Goal: Task Accomplishment & Management: Use online tool/utility

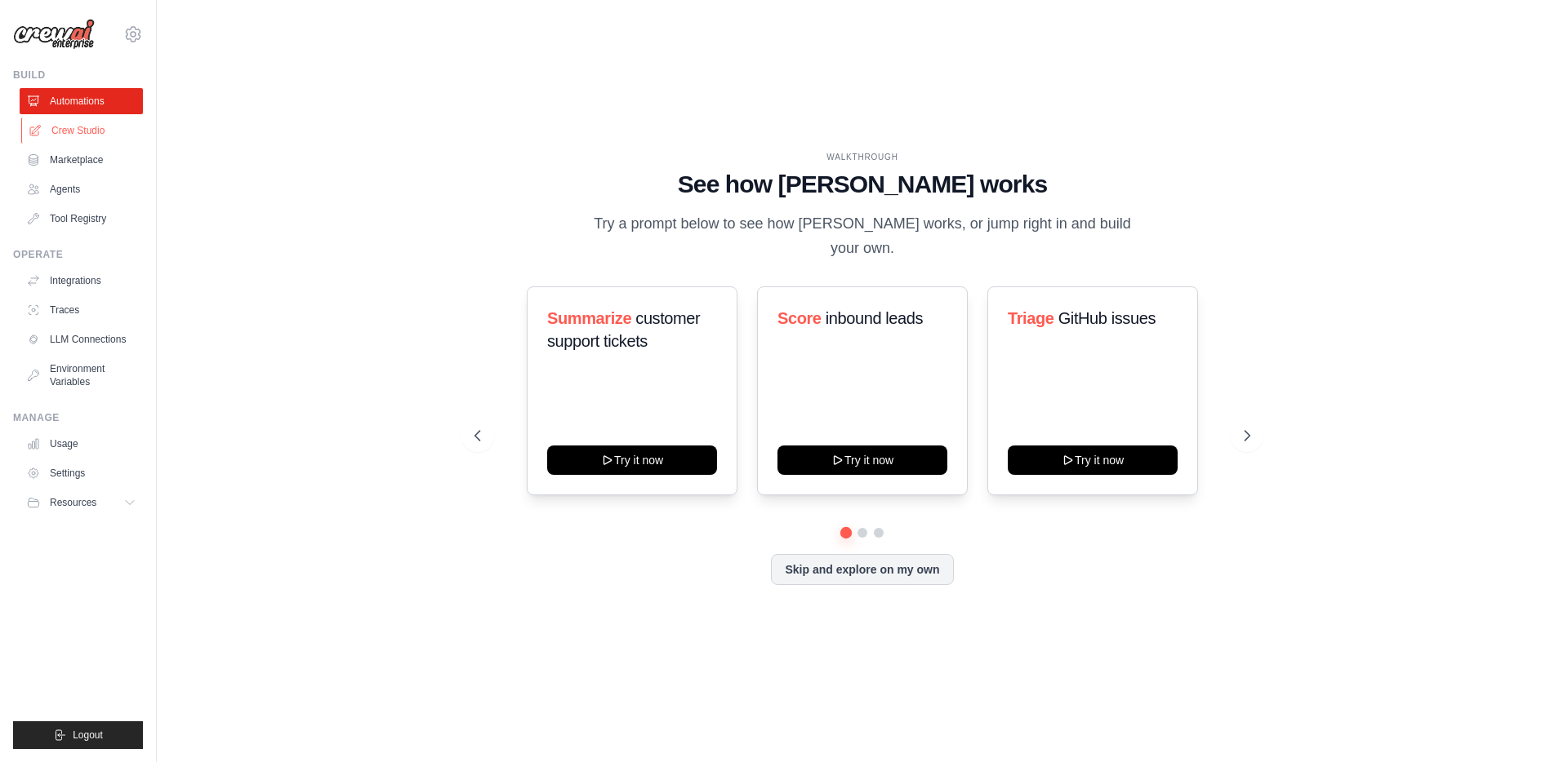
click at [125, 125] on link "Crew Studio" at bounding box center [83, 130] width 123 height 26
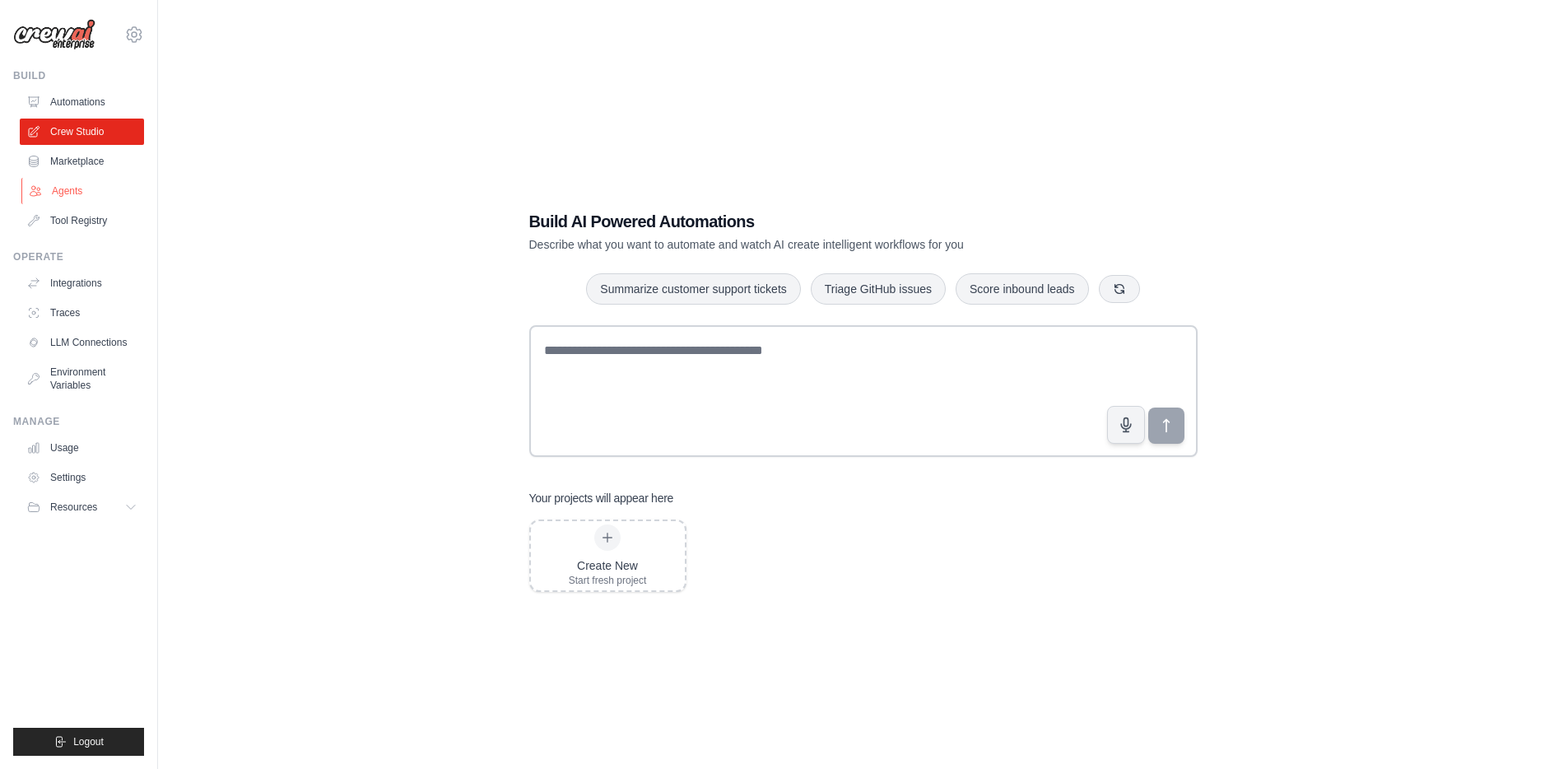
click at [100, 195] on link "Agents" at bounding box center [84, 191] width 124 height 27
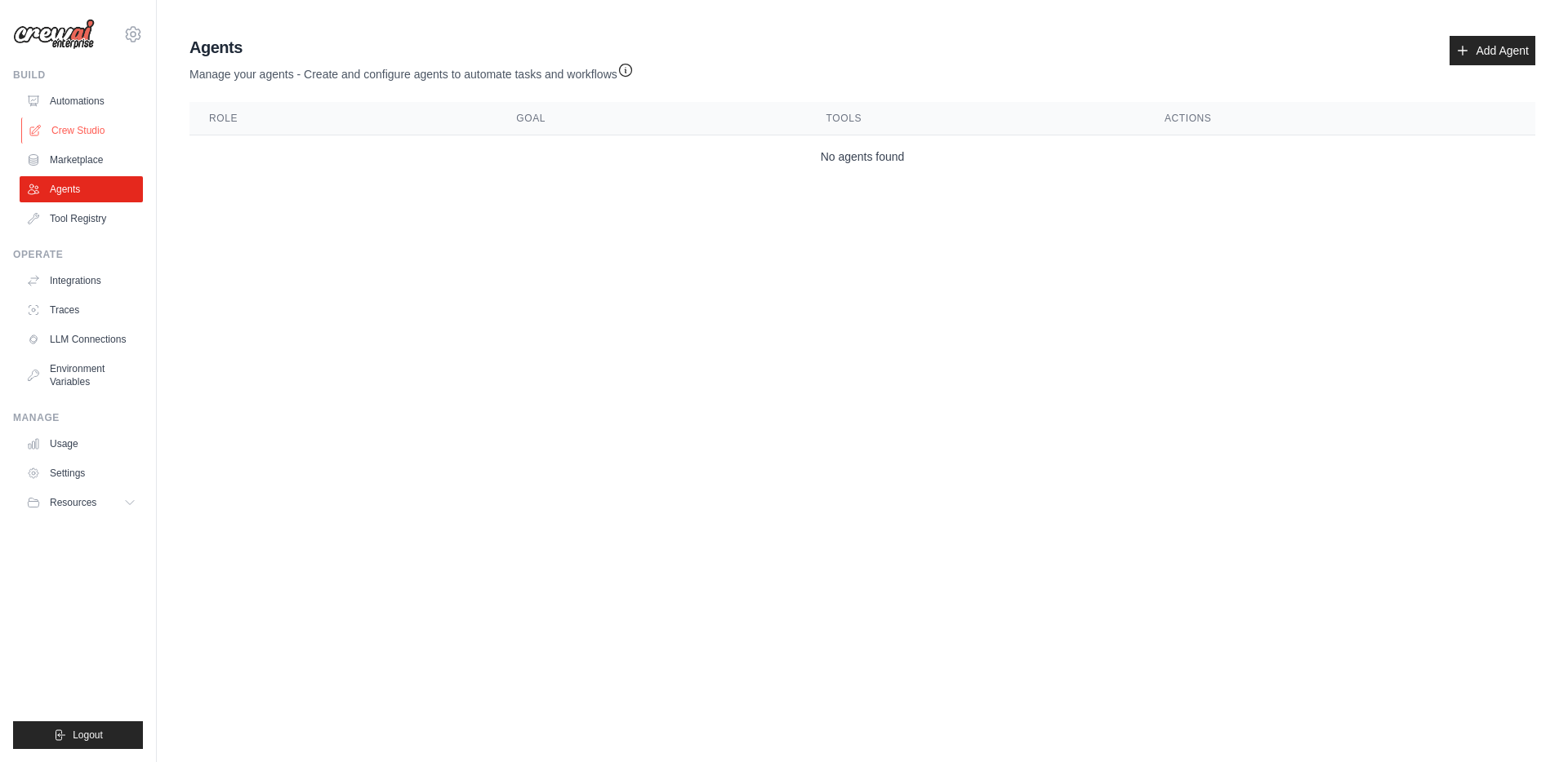
click at [91, 139] on link "Crew Studio" at bounding box center [83, 130] width 123 height 26
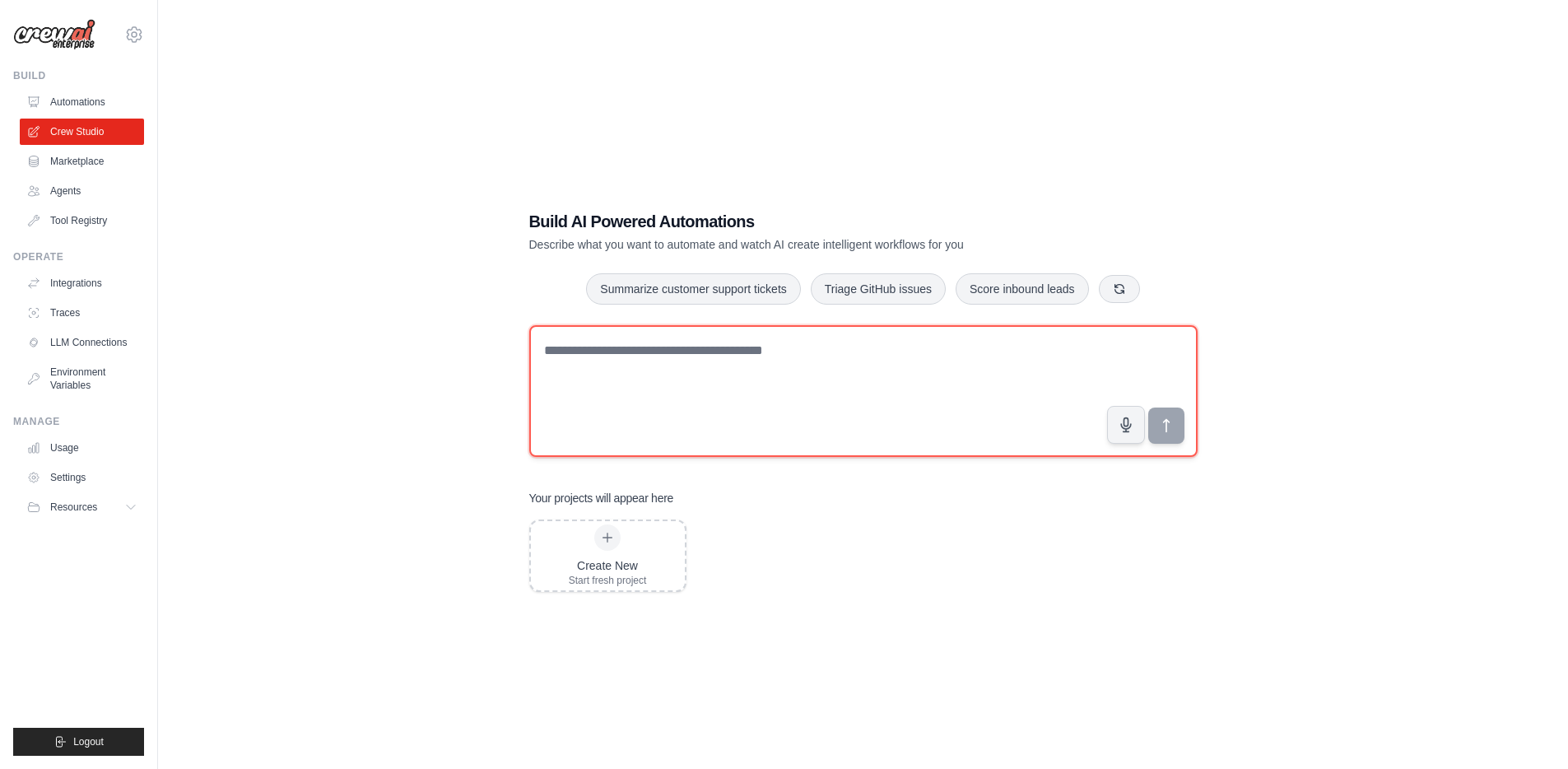
click at [657, 360] on textarea at bounding box center [862, 391] width 668 height 131
click at [631, 372] on textarea "**********" at bounding box center [862, 391] width 668 height 131
type textarea "**********"
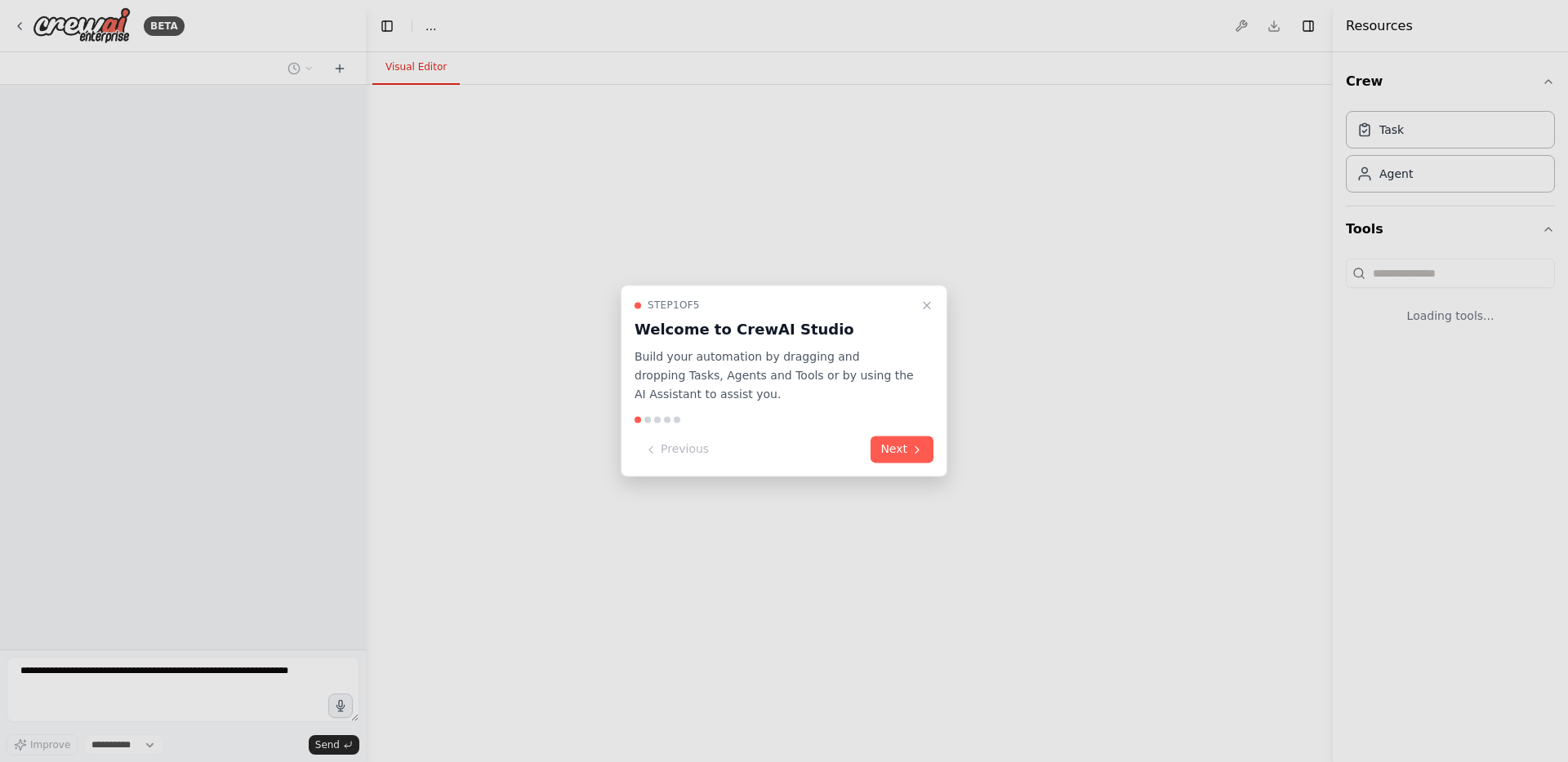
select select "****"
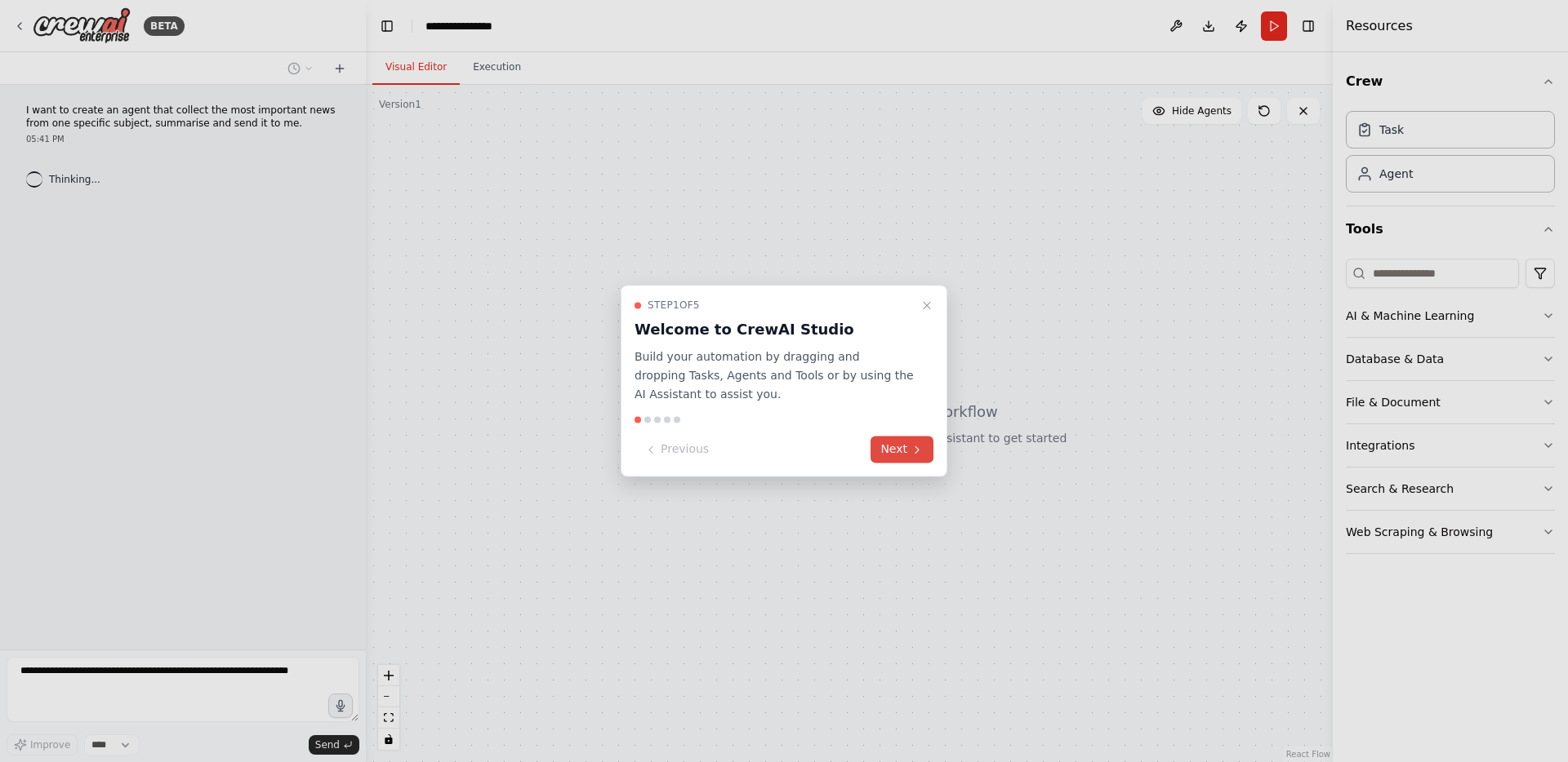
click at [904, 447] on button "Next" at bounding box center [901, 450] width 63 height 27
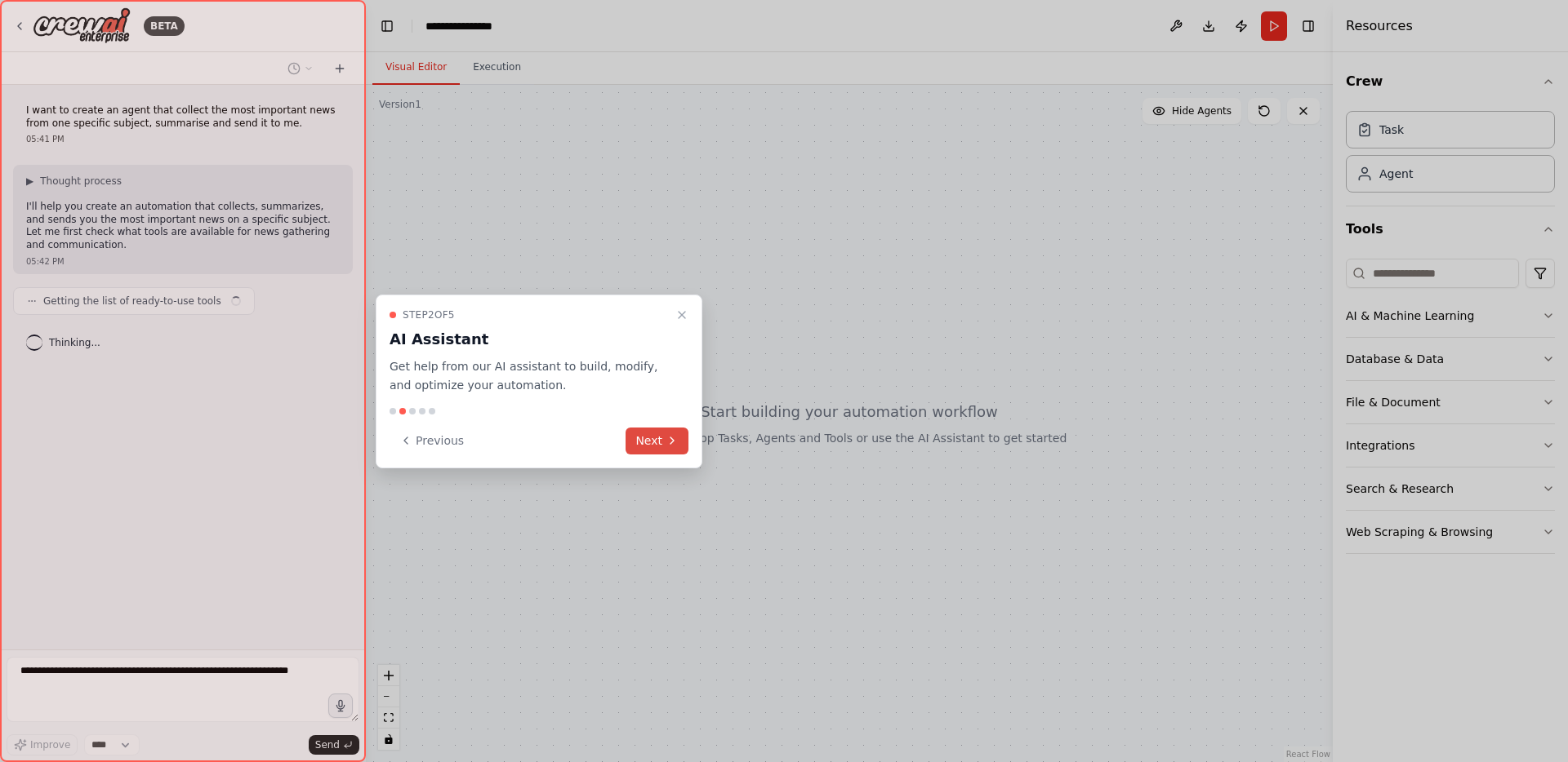
click at [666, 431] on button "Next" at bounding box center [657, 441] width 63 height 27
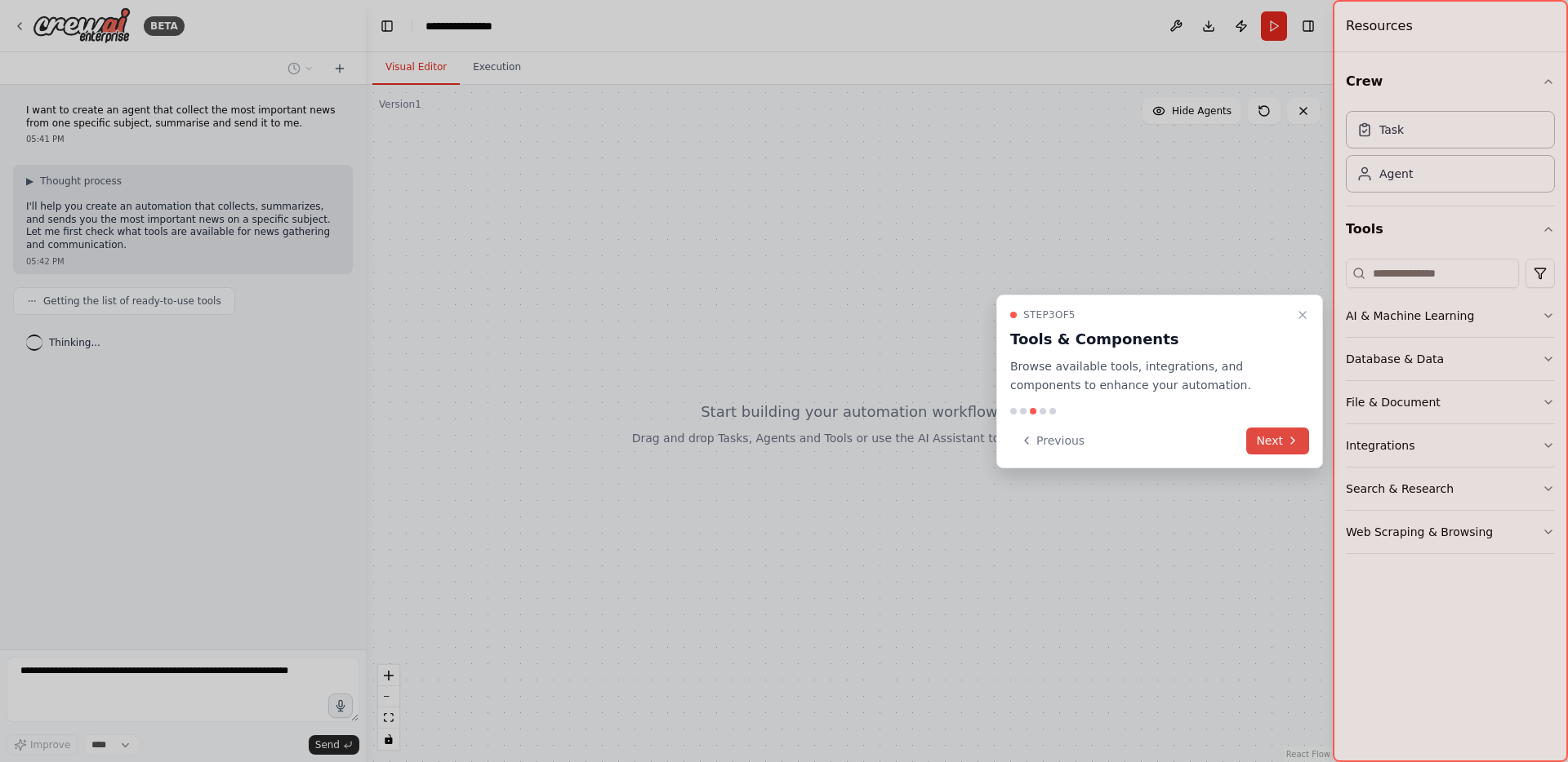
click at [1282, 445] on button "Next" at bounding box center [1277, 441] width 63 height 27
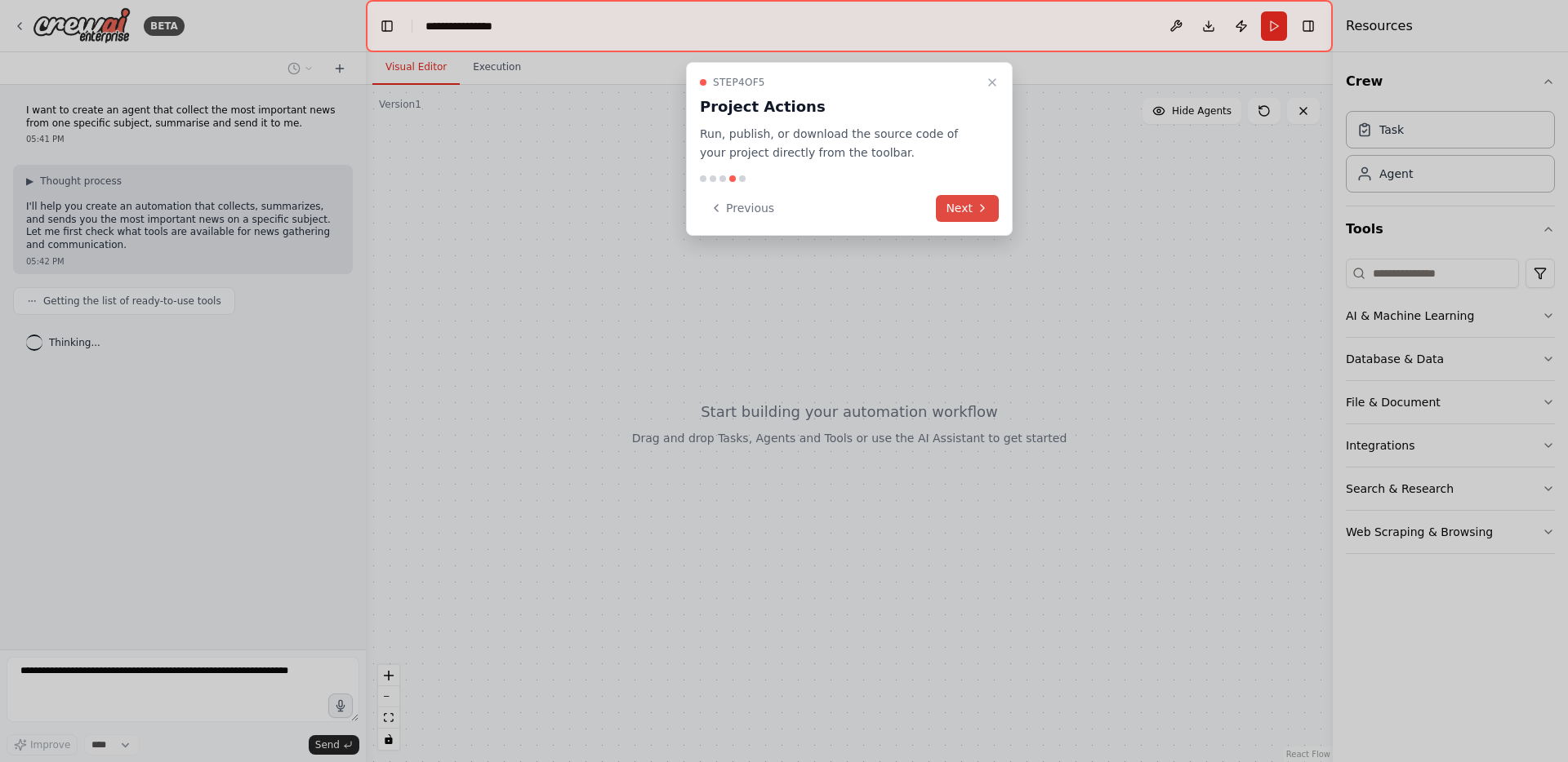
click at [972, 204] on button "Next" at bounding box center [967, 208] width 63 height 27
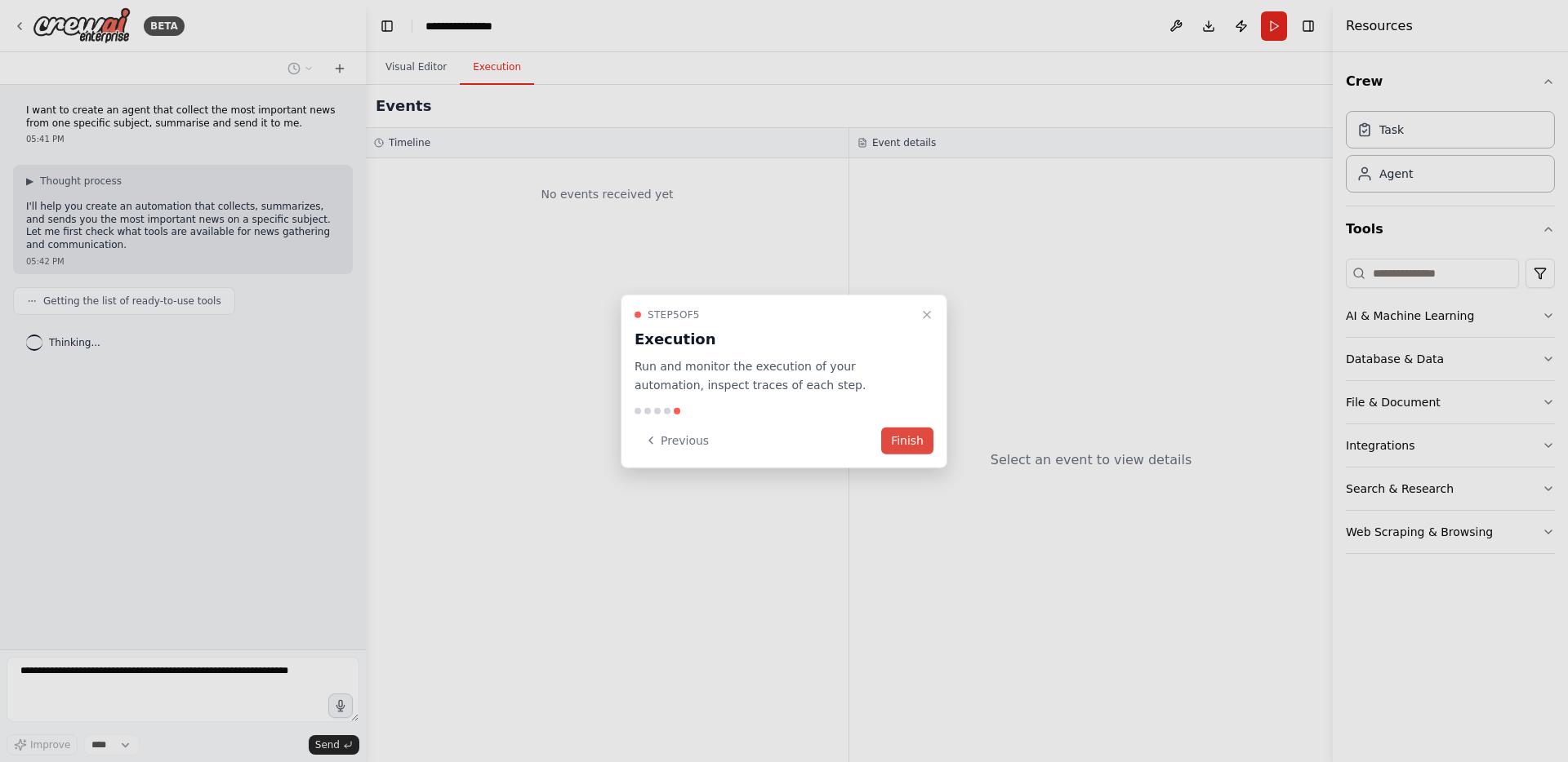
click at [910, 435] on button "Finish" at bounding box center [906, 440] width 52 height 27
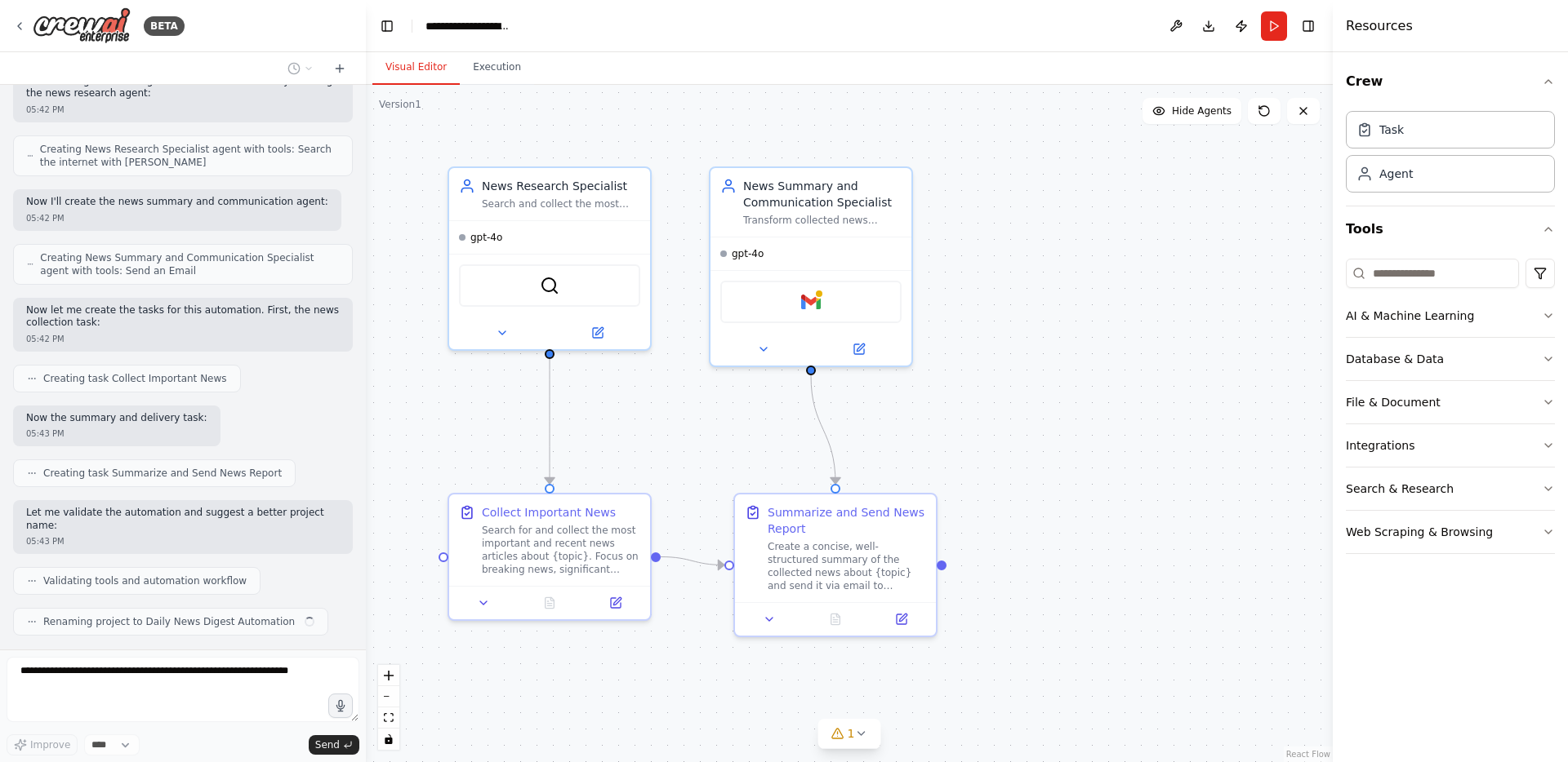
scroll to position [637, 0]
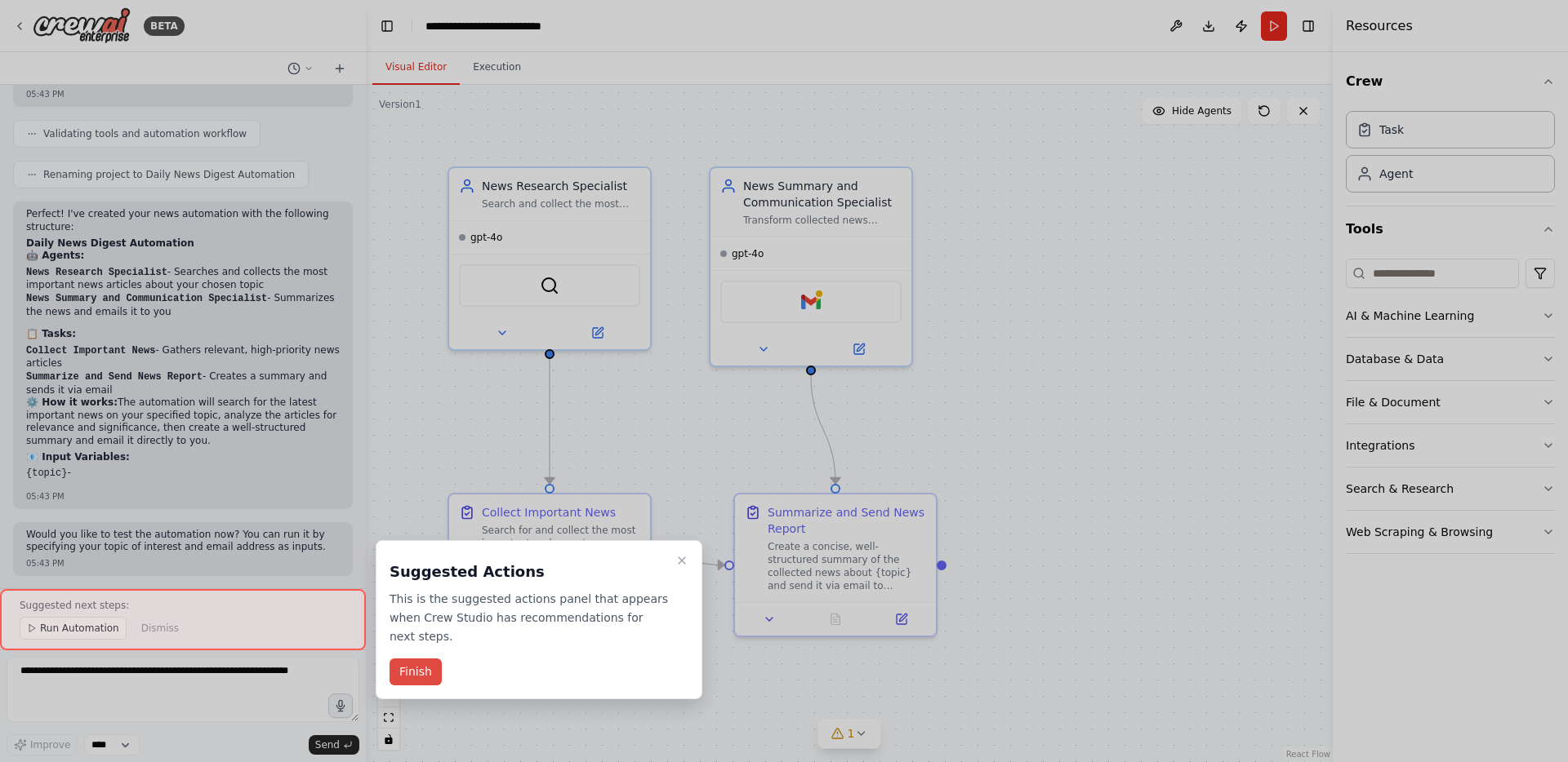
click at [405, 676] on button "Finish" at bounding box center [415, 672] width 52 height 27
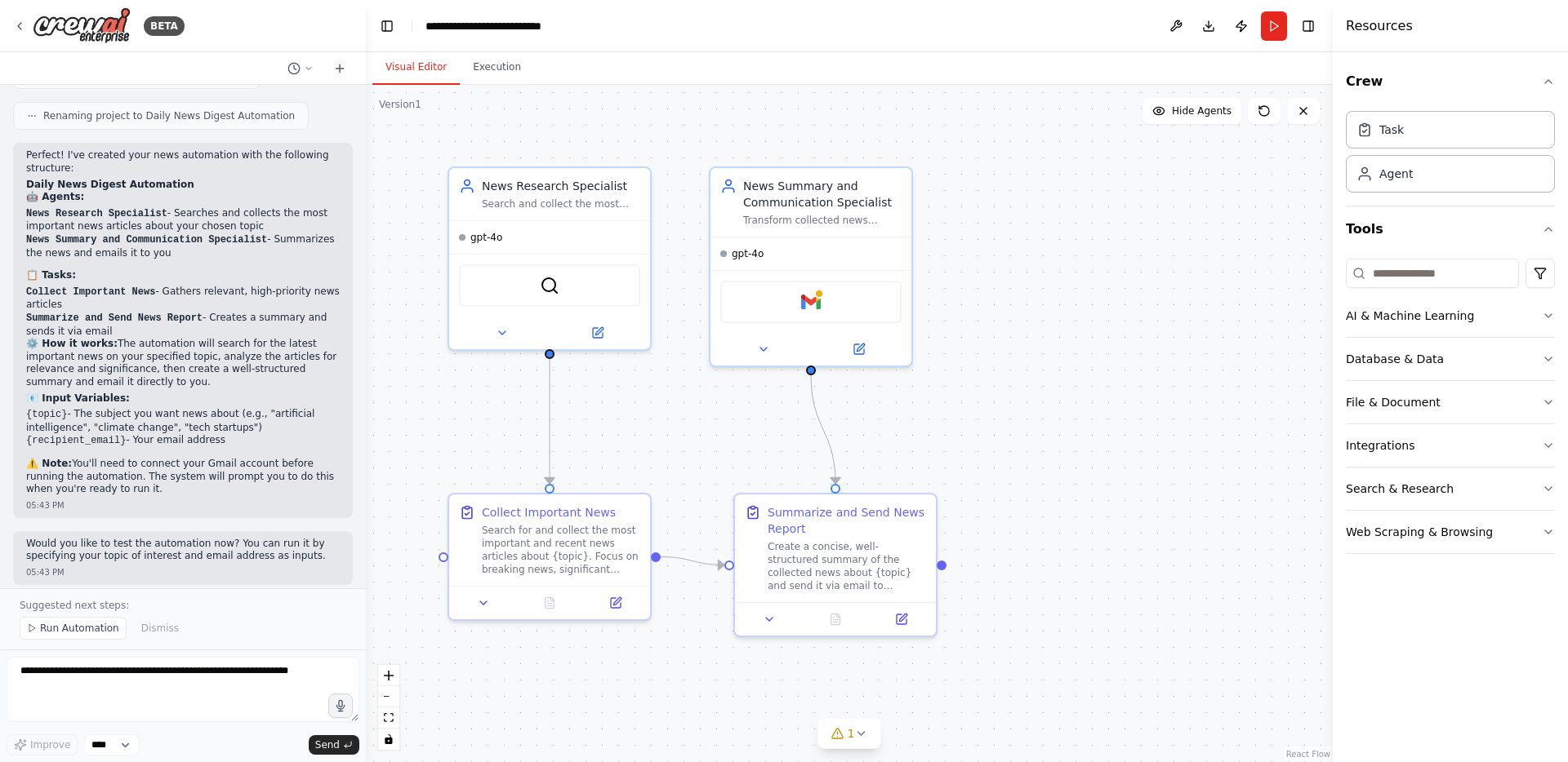
scroll to position [1110, 0]
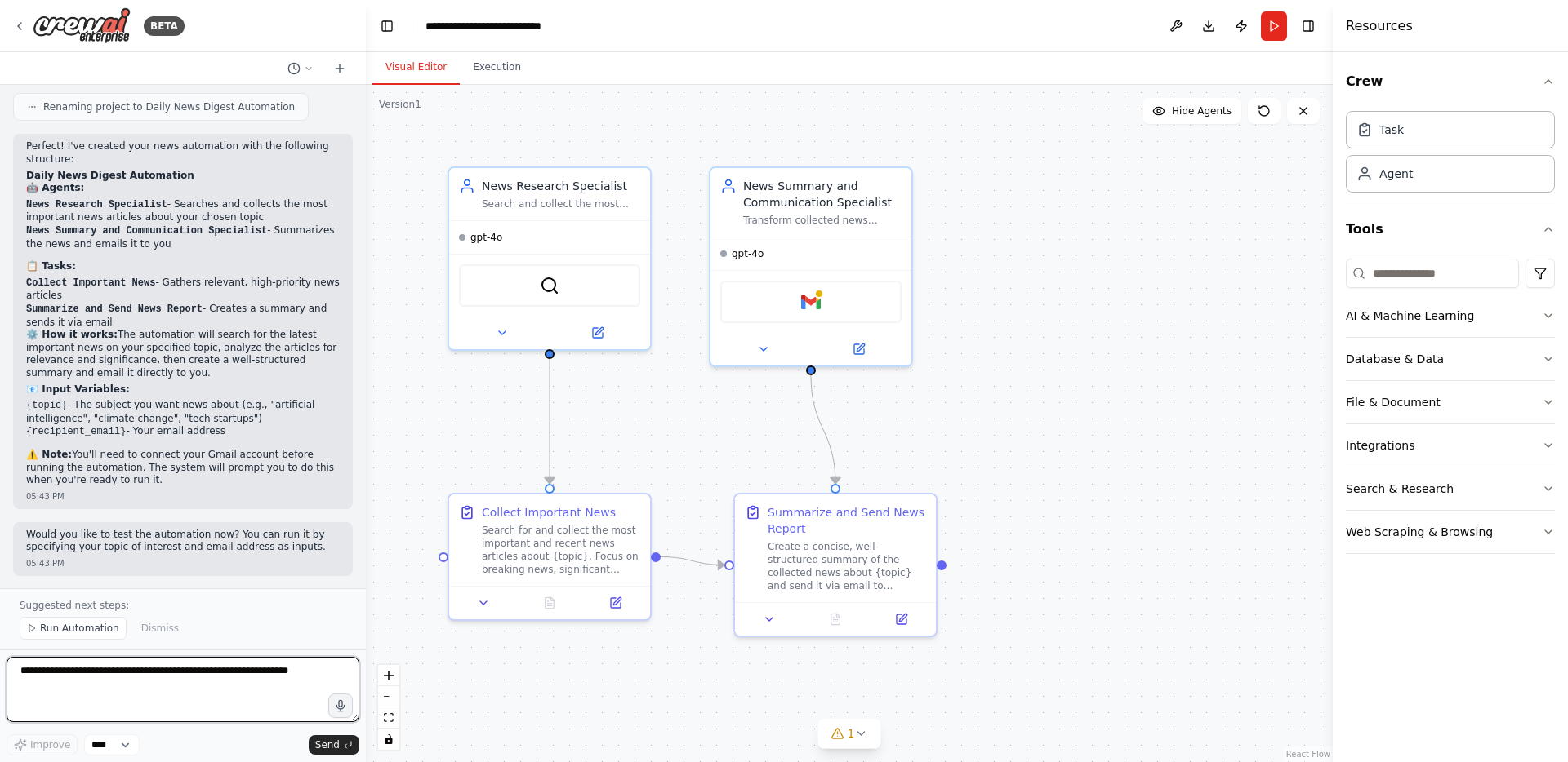
click at [196, 680] on textarea at bounding box center [183, 690] width 352 height 66
type textarea "**********"
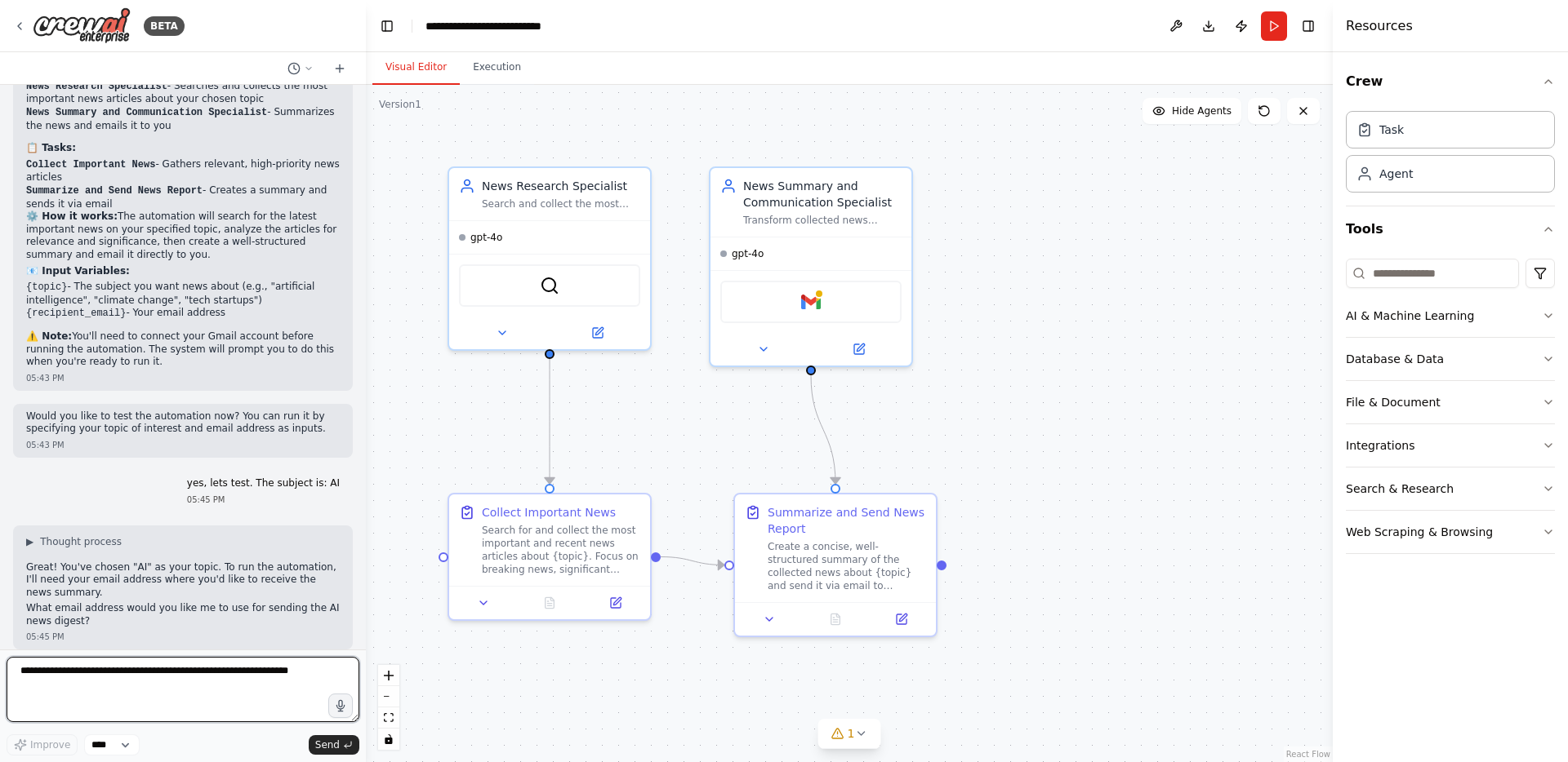
scroll to position [1241, 0]
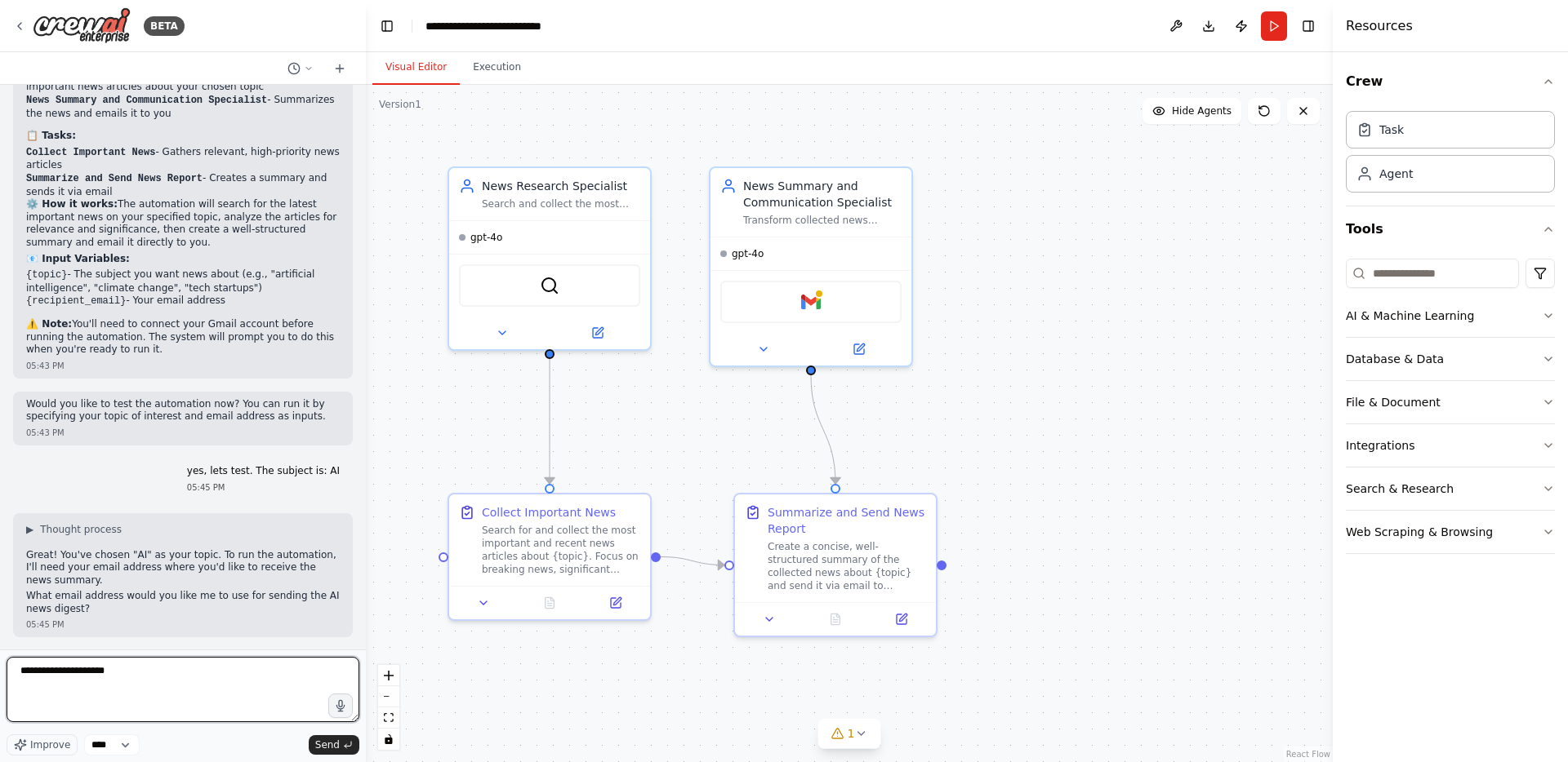
type textarea "**********"
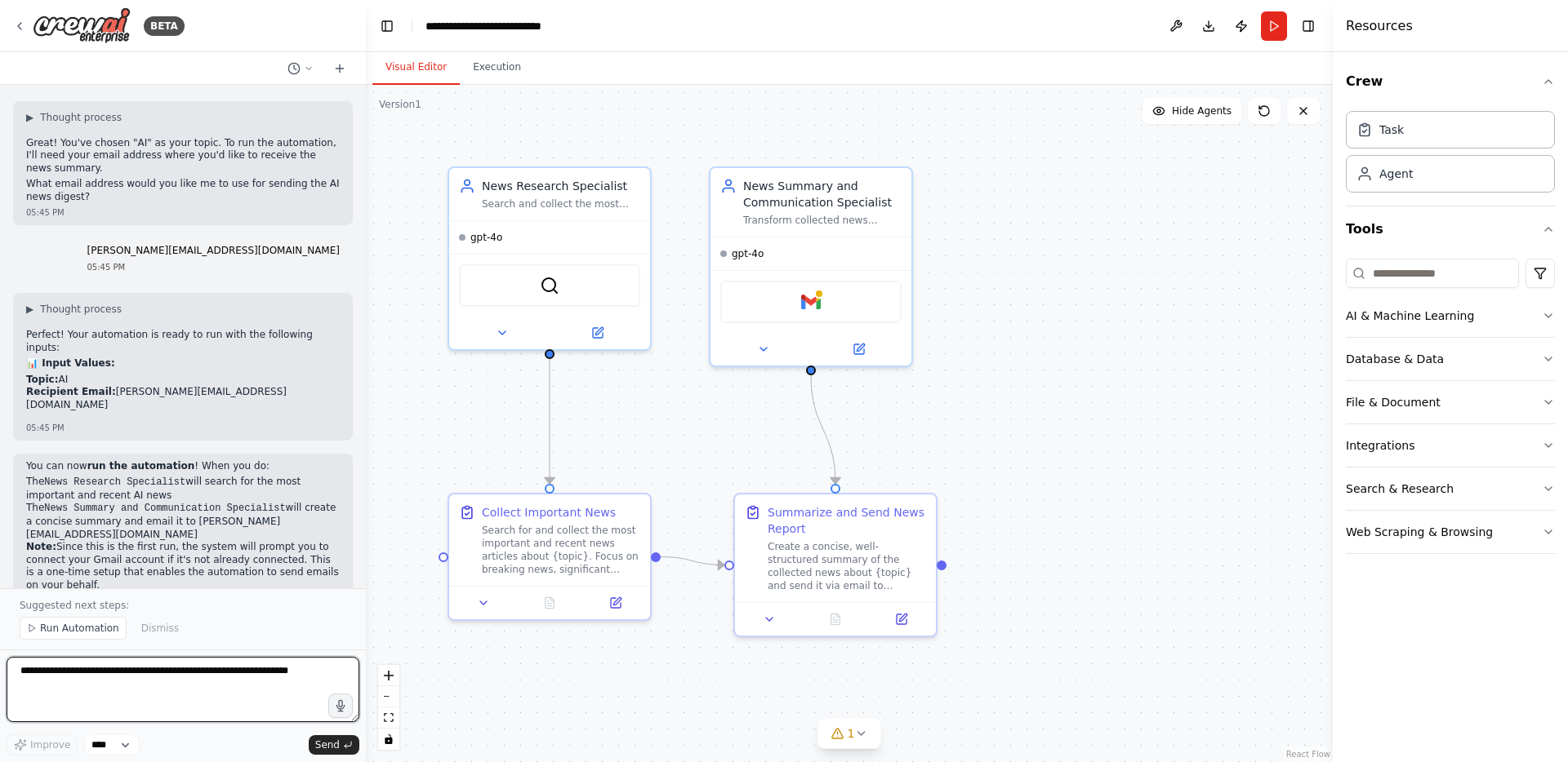
scroll to position [1681, 0]
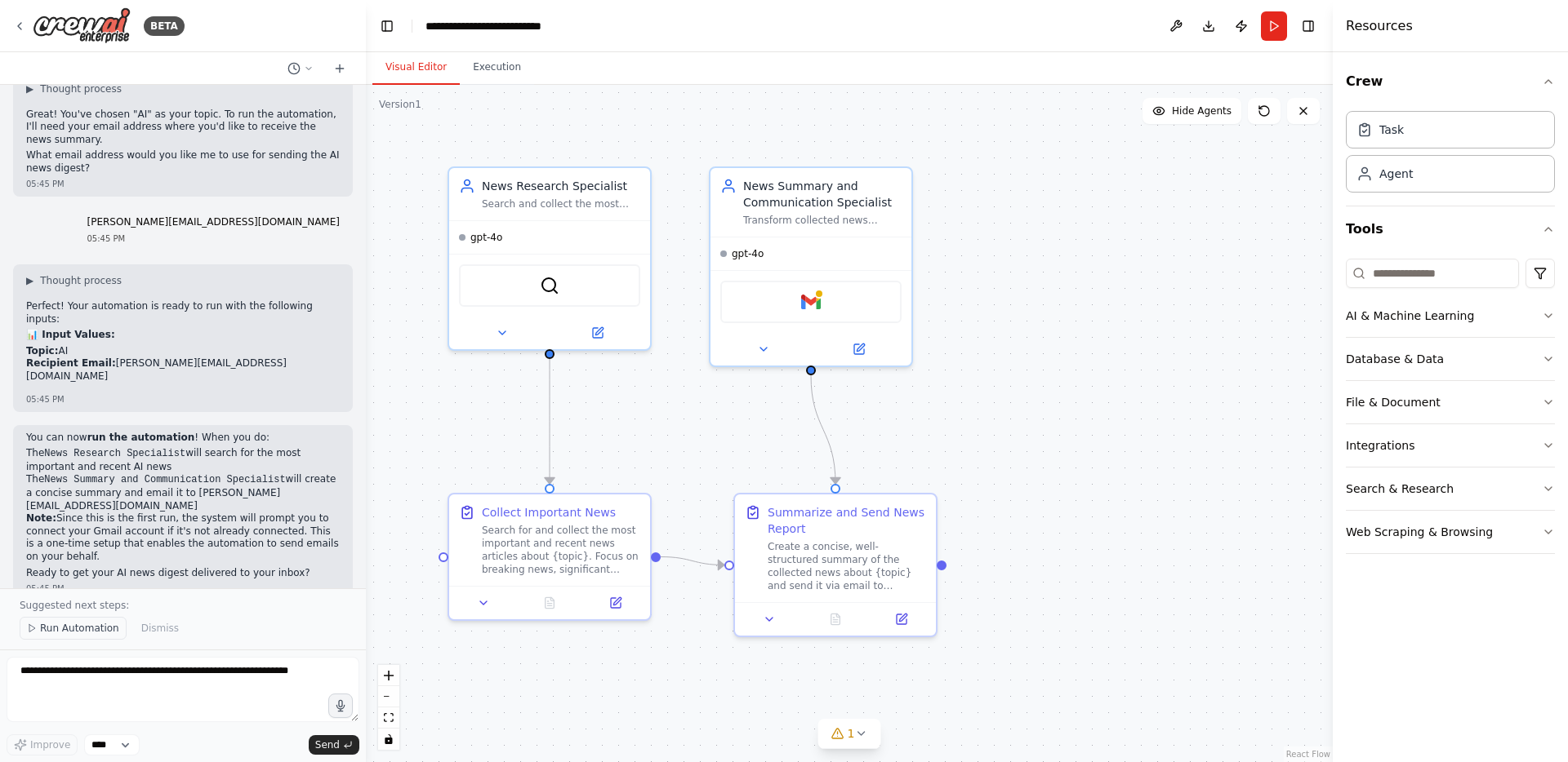
click at [76, 633] on span "Run Automation" at bounding box center [79, 628] width 79 height 13
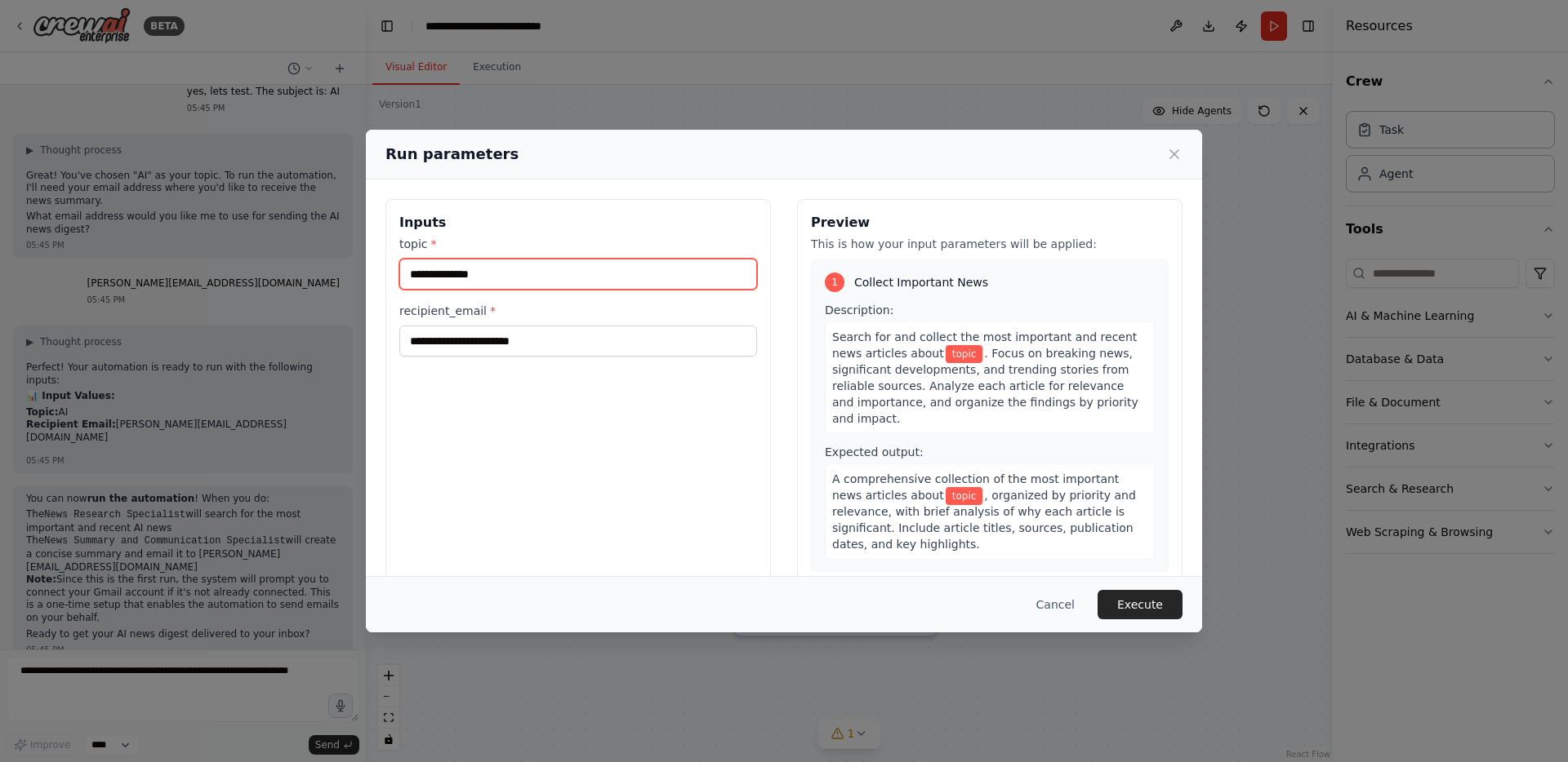
click at [546, 268] on input "topic *" at bounding box center [577, 274] width 357 height 31
click at [520, 273] on input "topic *" at bounding box center [577, 274] width 357 height 31
type input "**"
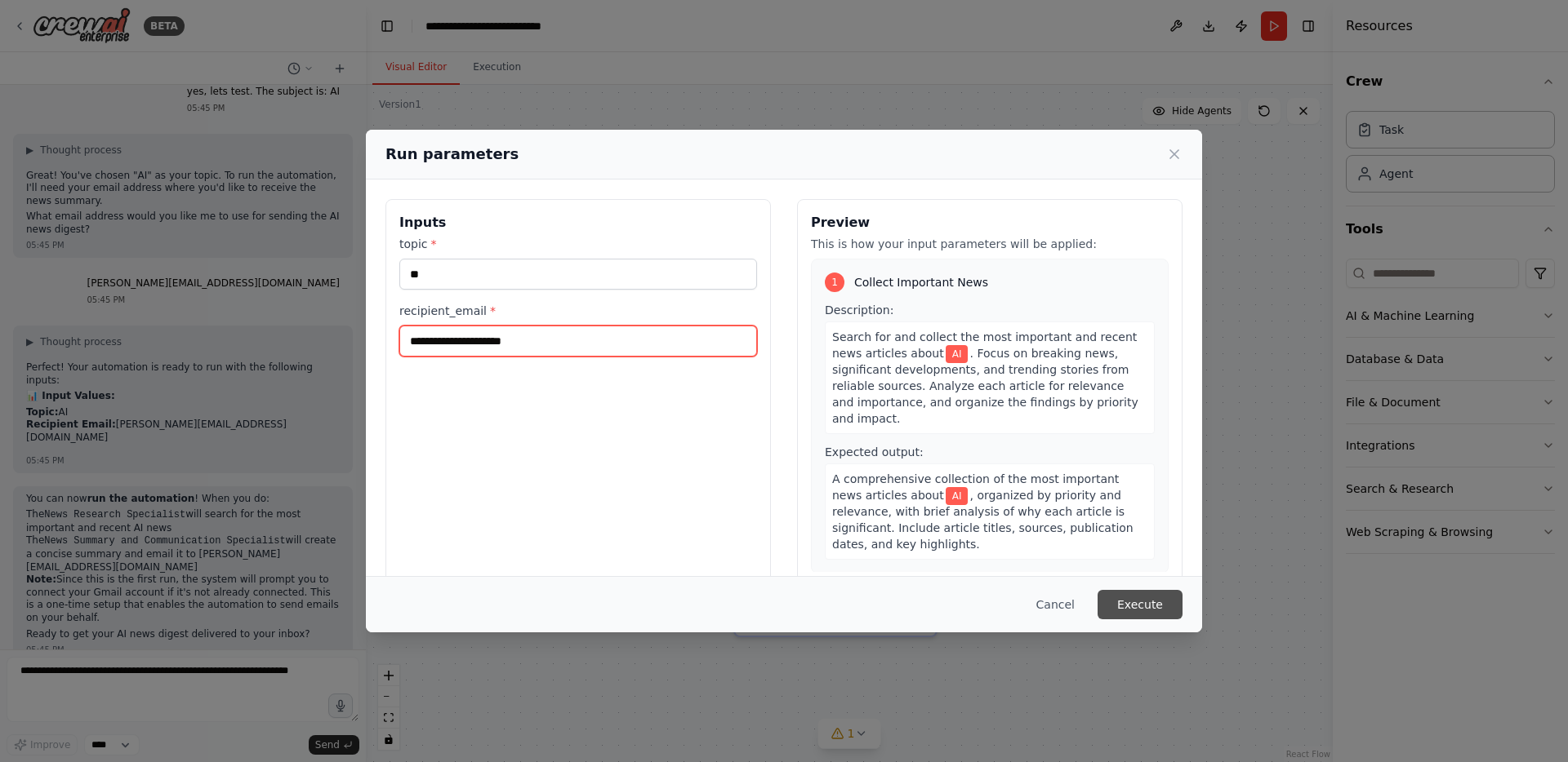
type input "**********"
click at [1159, 605] on button "Execute" at bounding box center [1139, 605] width 85 height 29
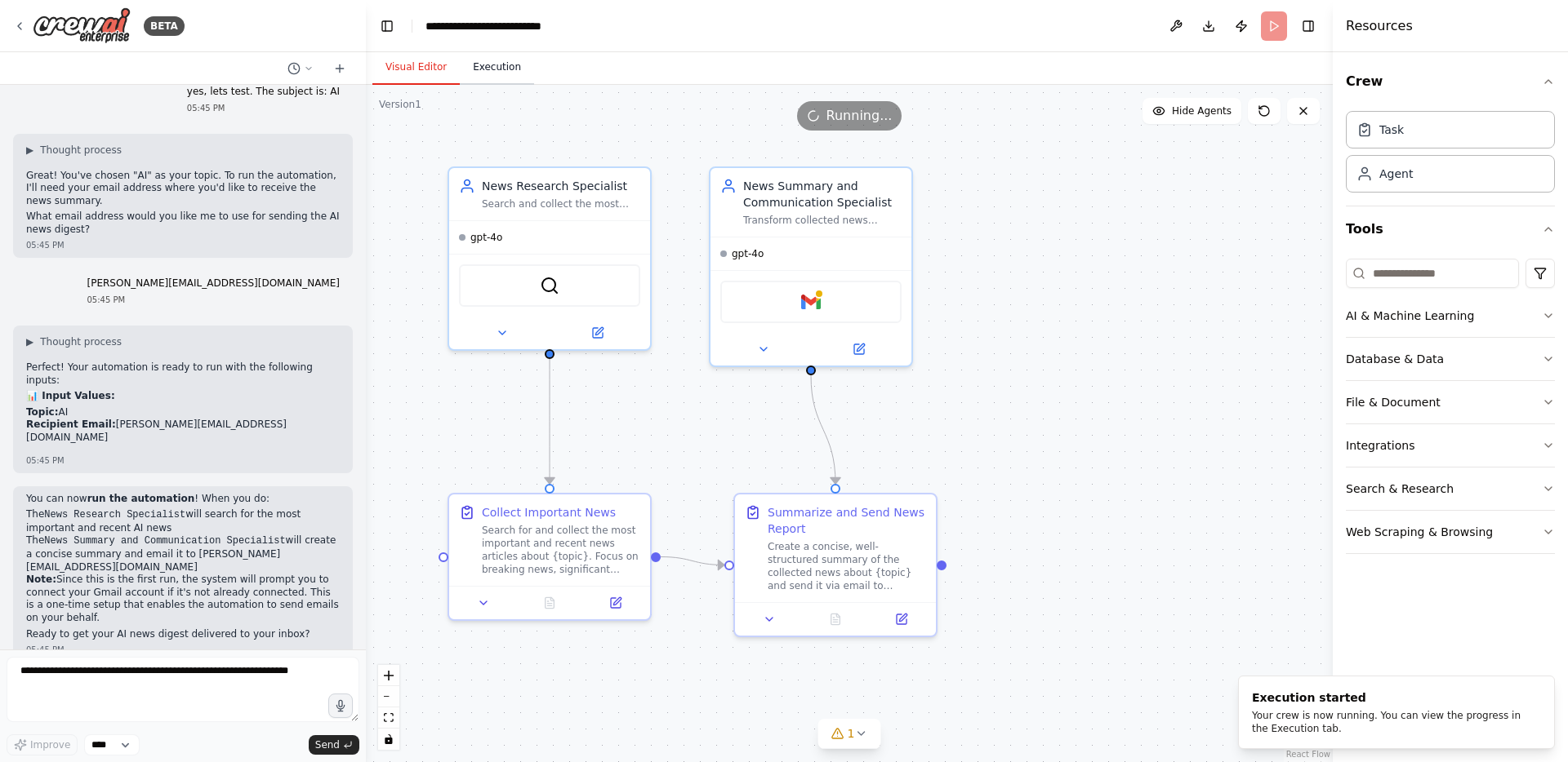
click at [479, 61] on button "Execution" at bounding box center [497, 67] width 74 height 34
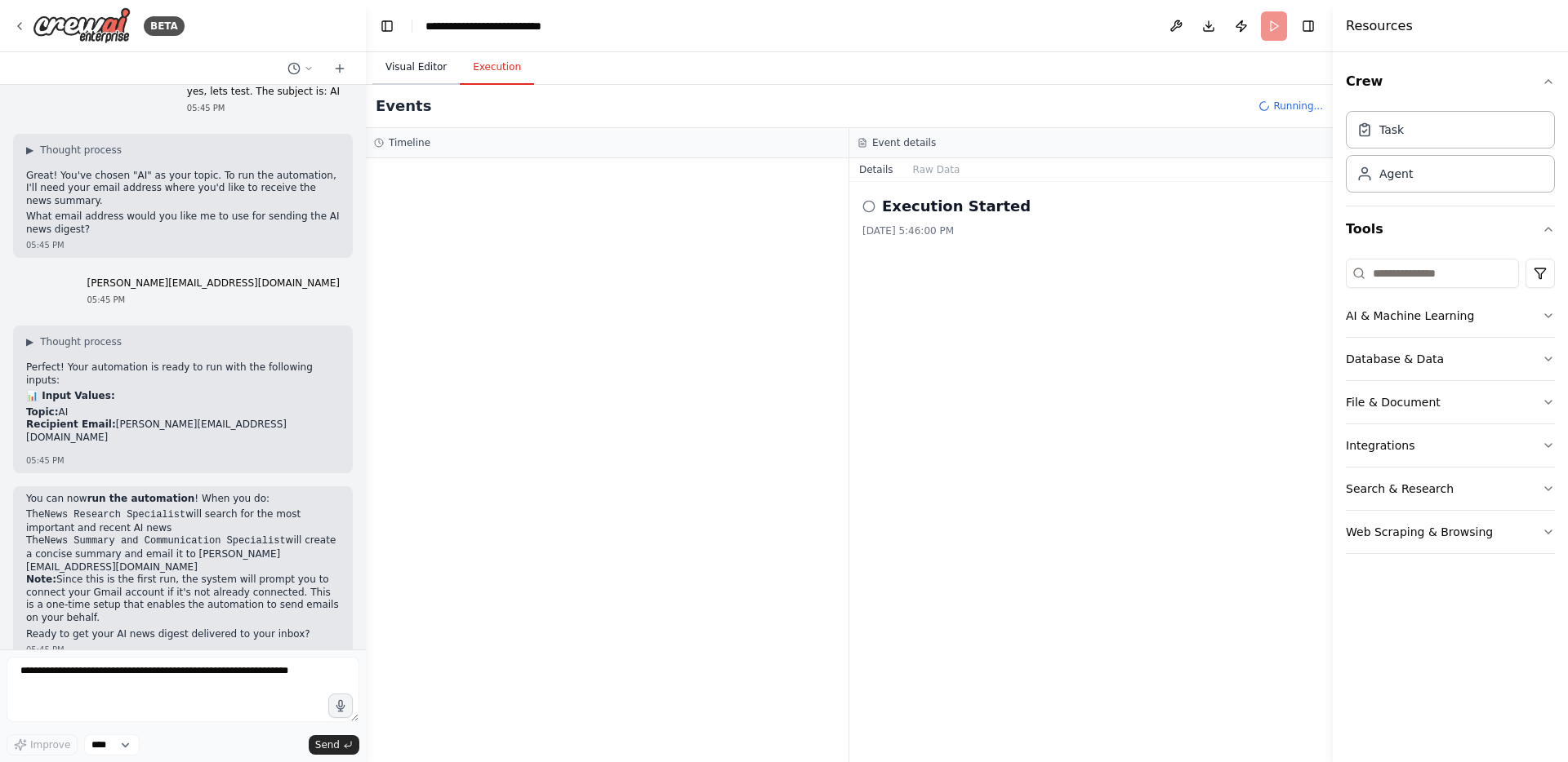
click at [441, 62] on button "Visual Editor" at bounding box center [415, 67] width 87 height 34
click at [510, 66] on button "Execution" at bounding box center [497, 67] width 74 height 34
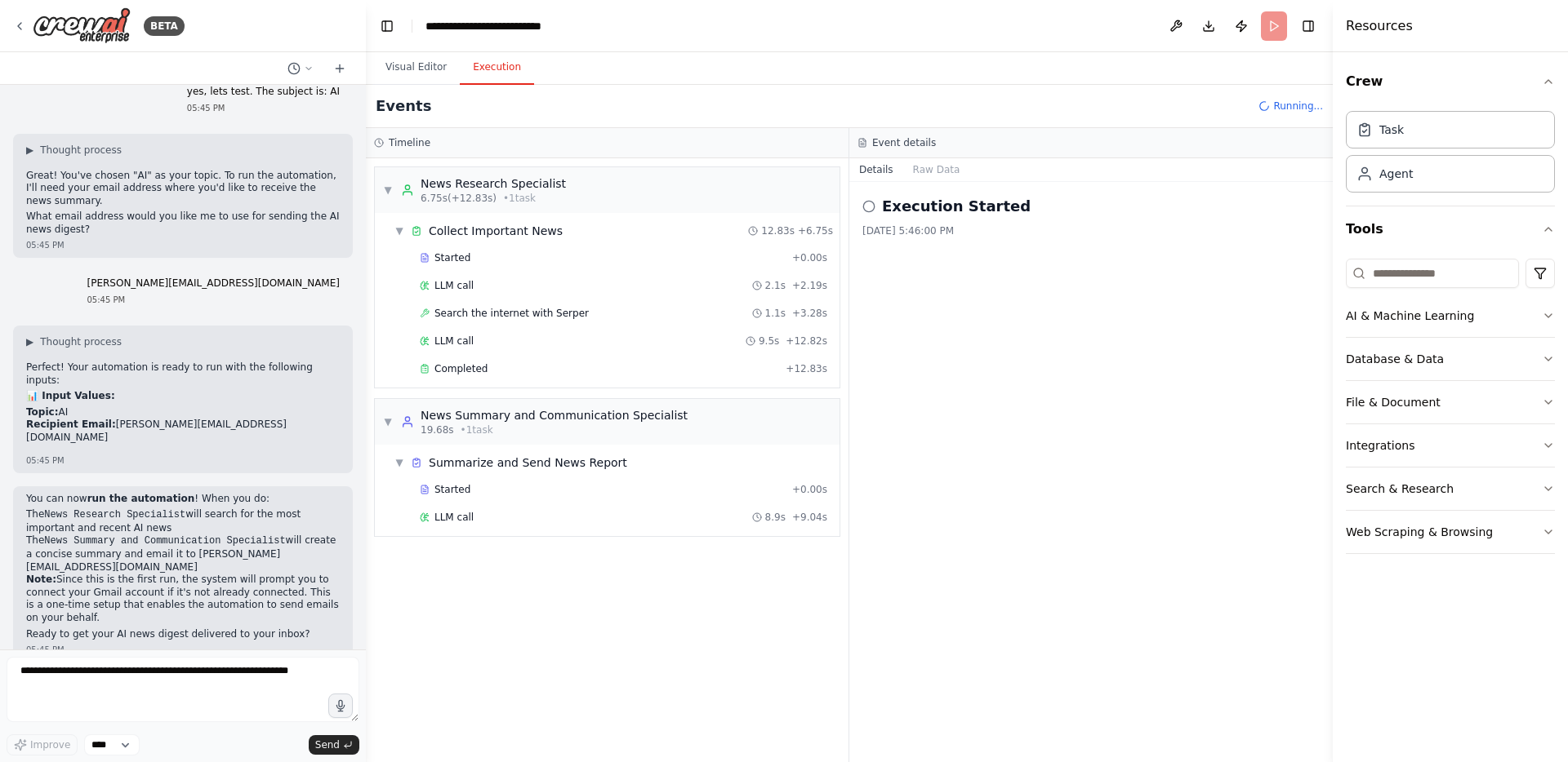
scroll to position [1681, 0]
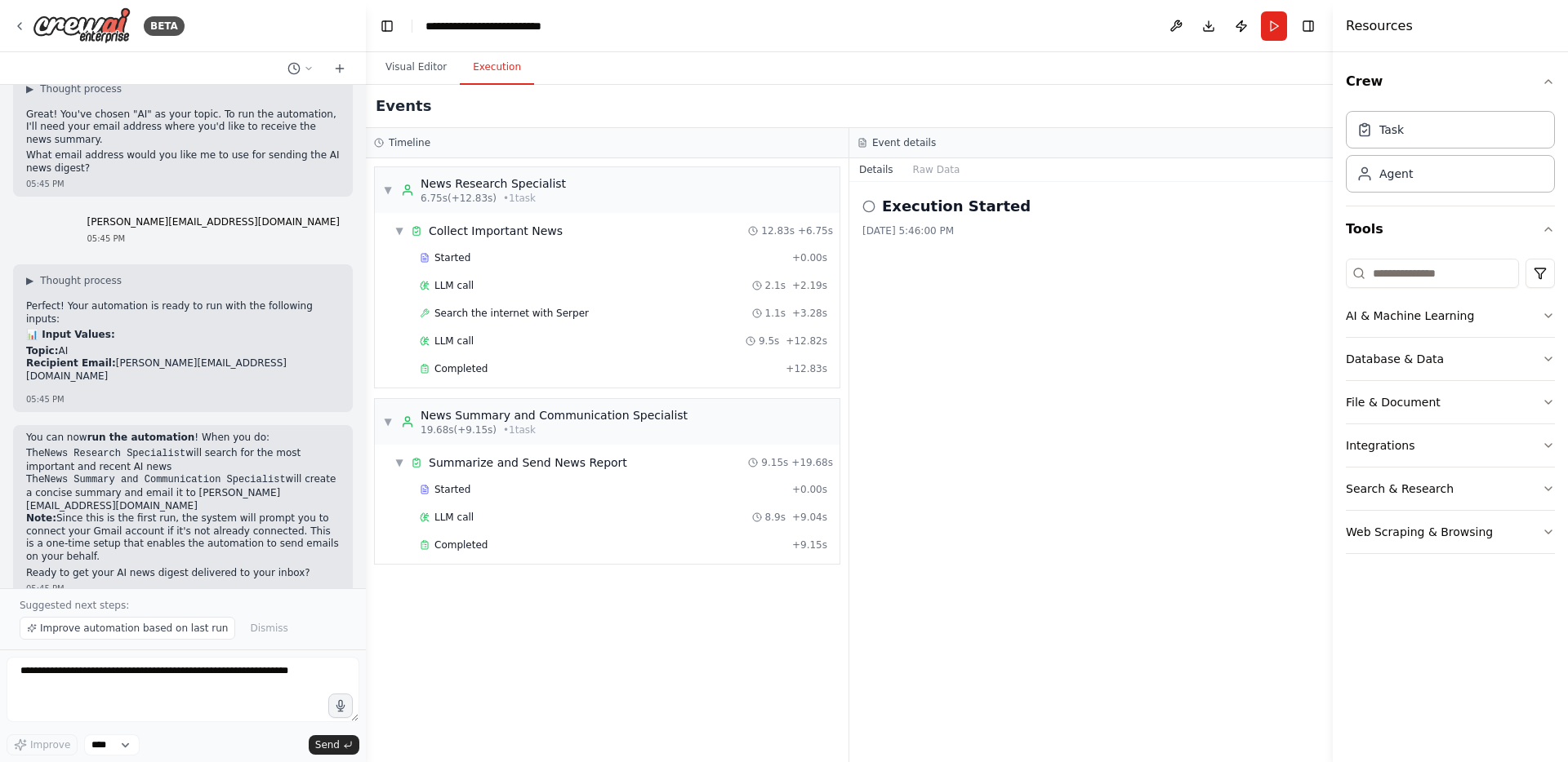
click at [419, 85] on div "Events" at bounding box center [850, 107] width 967 height 43
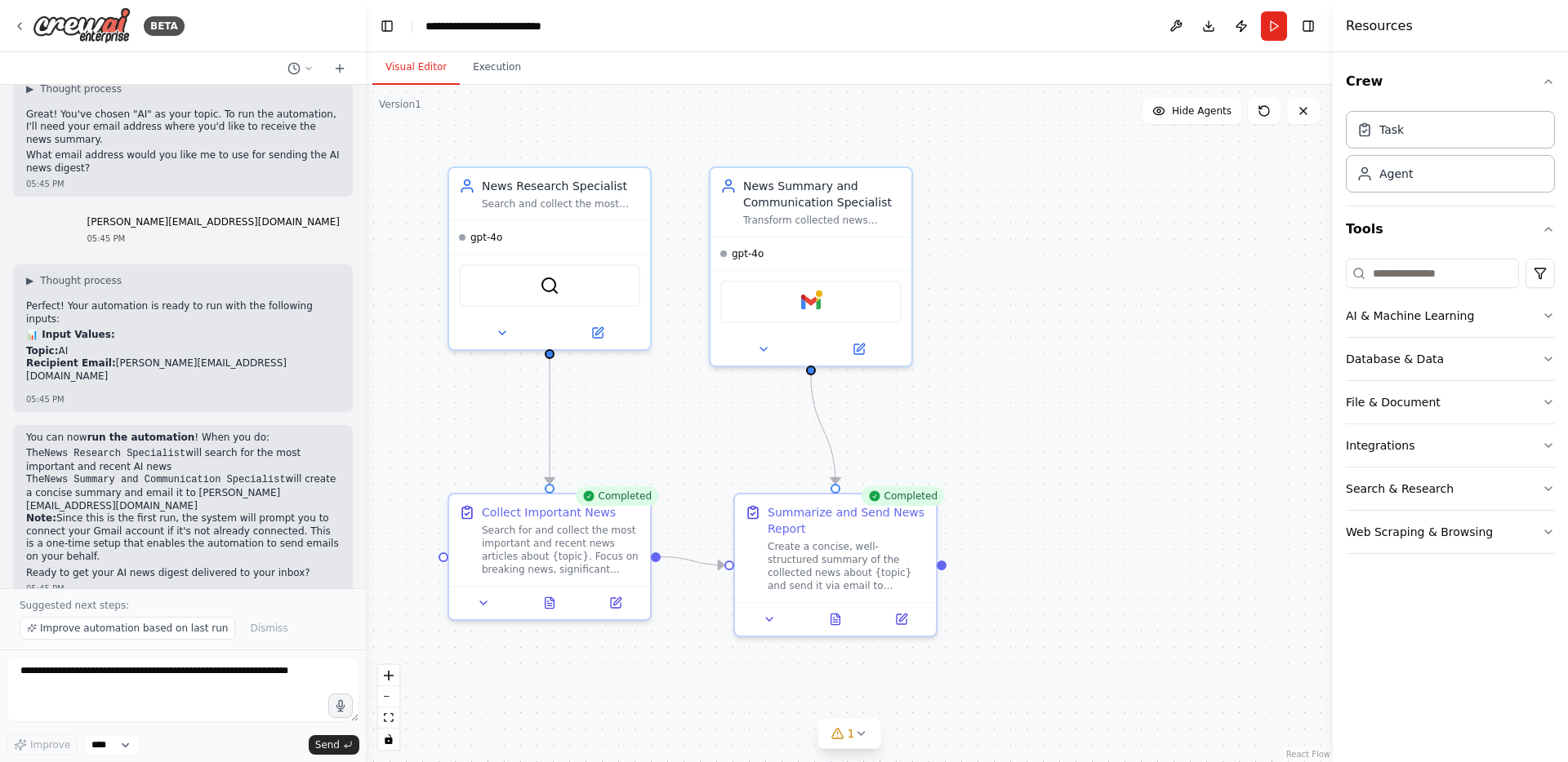
click at [422, 74] on button "Visual Editor" at bounding box center [415, 67] width 87 height 34
click at [479, 66] on button "Execution" at bounding box center [497, 67] width 74 height 34
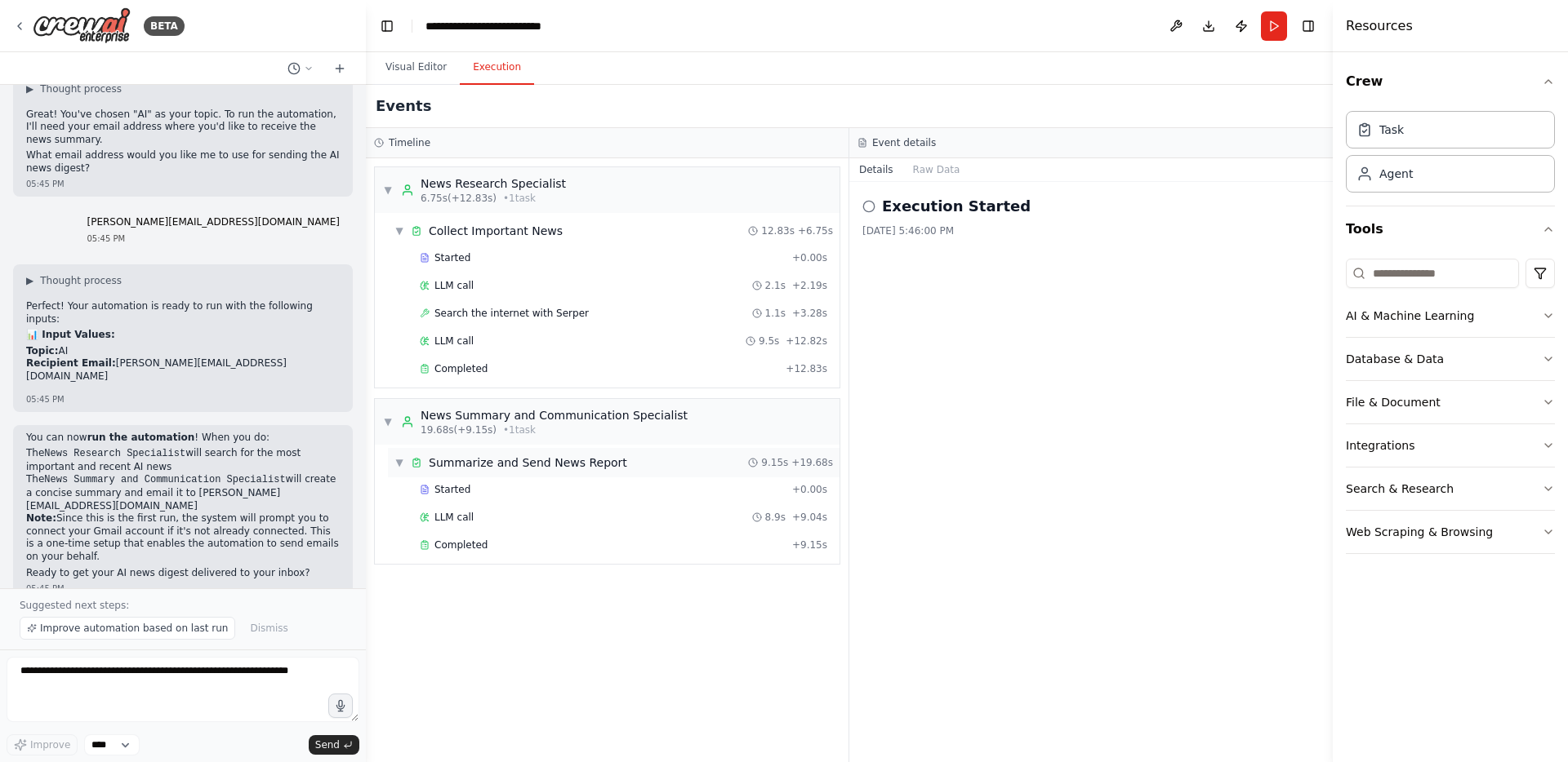
click at [401, 465] on span "▼" at bounding box center [399, 462] width 10 height 13
click at [401, 465] on span "▶" at bounding box center [399, 462] width 10 height 13
click at [513, 570] on div "▼ News Research Specialist 6.75s (+12.83s) • 1 task ▼ Collect Important News 12…" at bounding box center [607, 460] width 483 height 604
click at [416, 77] on button "Visual Editor" at bounding box center [415, 67] width 87 height 34
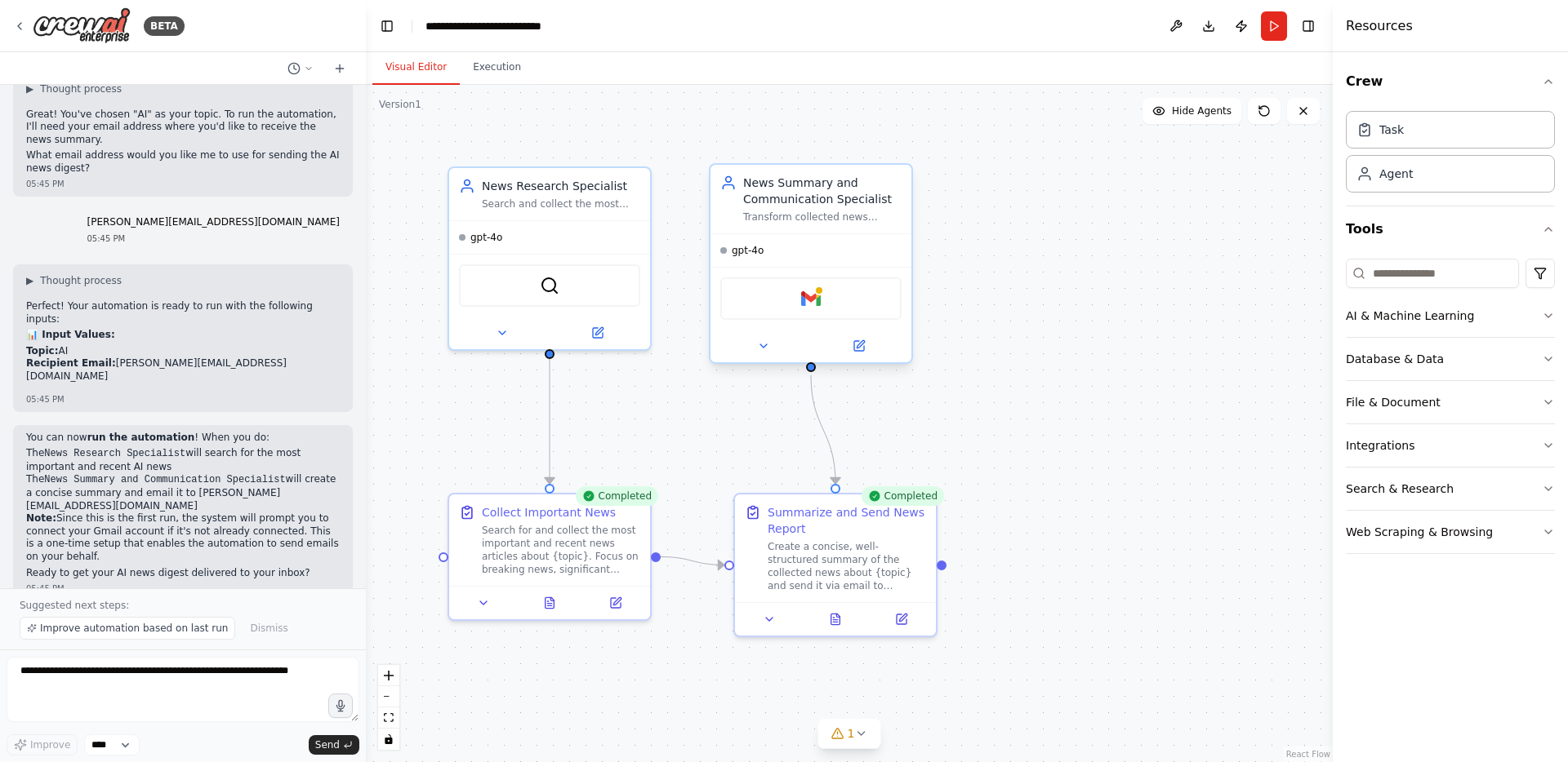
click at [806, 202] on div "News Summary and Communication Specialist" at bounding box center [822, 191] width 159 height 32
click at [765, 348] on icon at bounding box center [762, 345] width 13 height 13
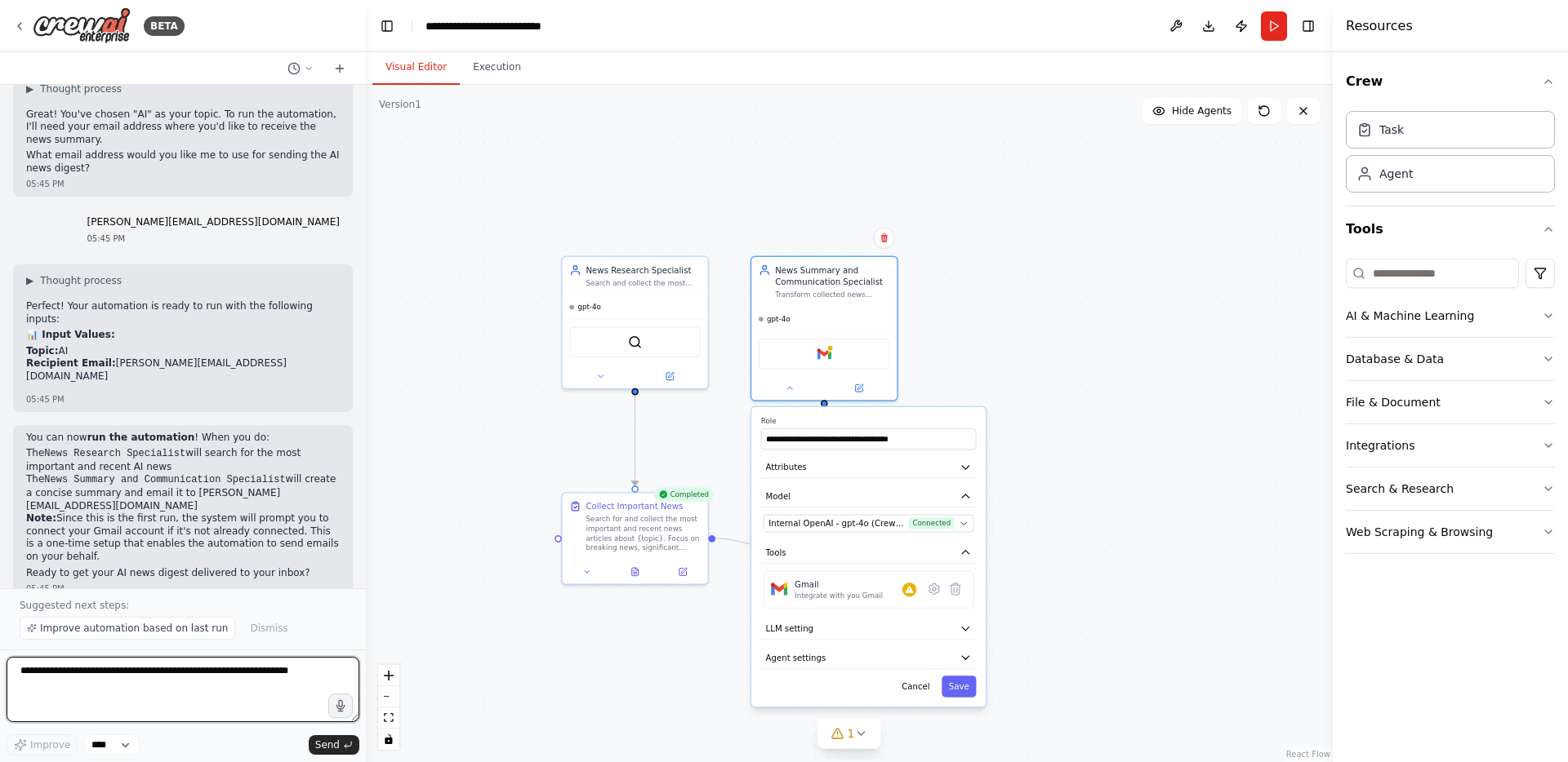
click at [142, 676] on textarea at bounding box center [183, 690] width 352 height 66
type textarea "**********"
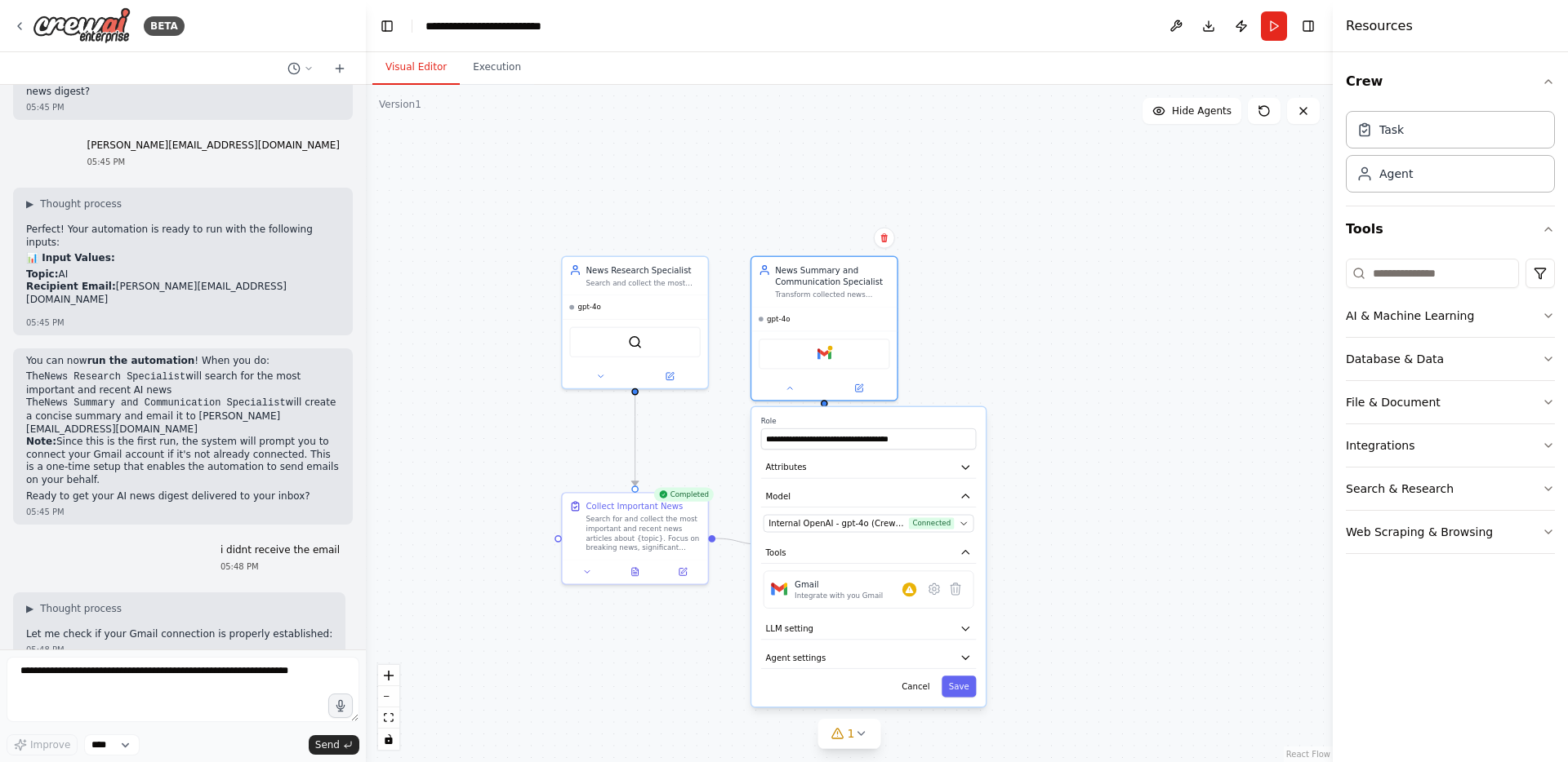
scroll to position [1842, 0]
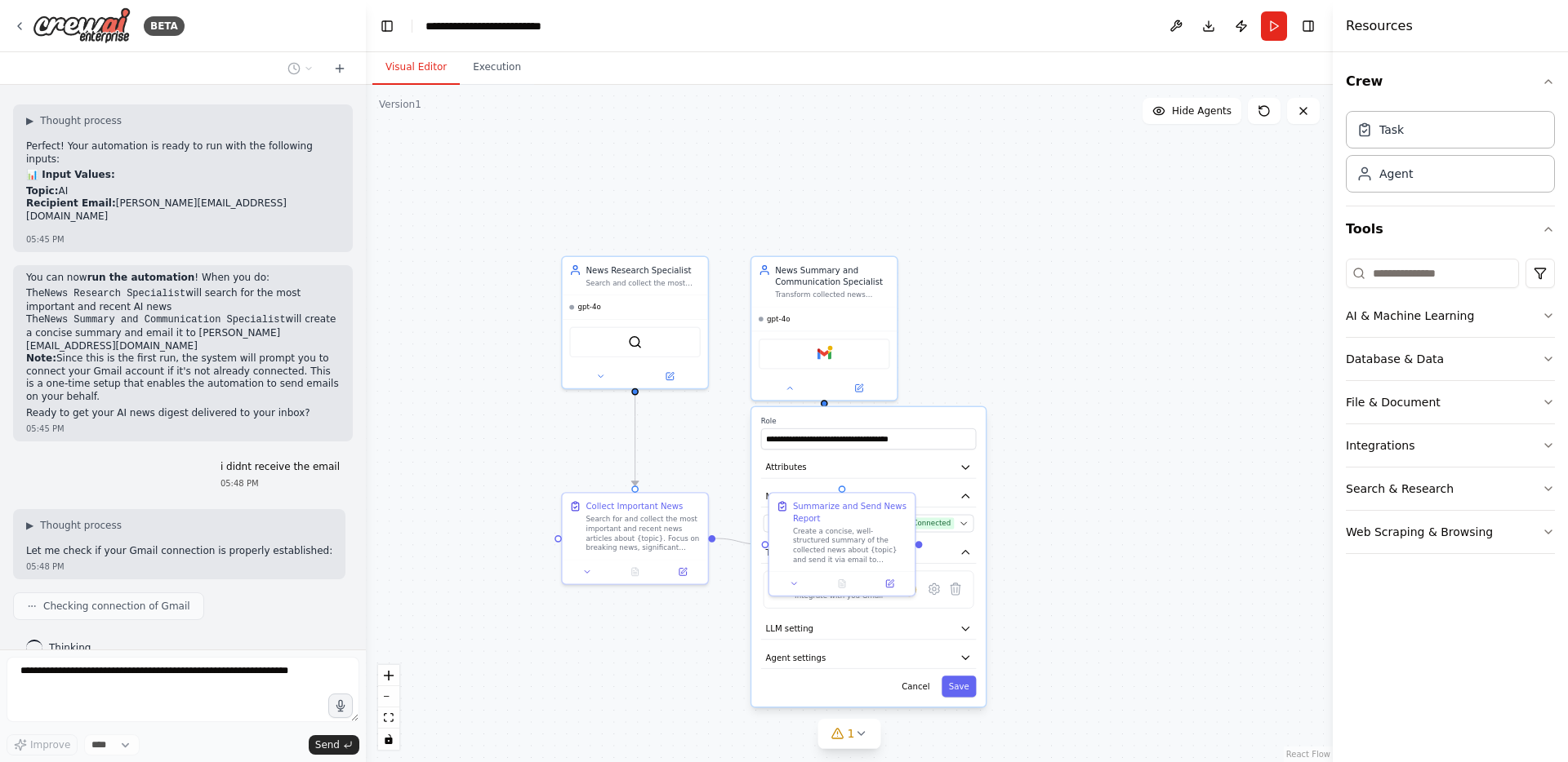
click at [1131, 284] on div ".deletable-edge-delete-btn { width: 20px; height: 20px; border: 0px solid #ffff…" at bounding box center [850, 424] width 967 height 677
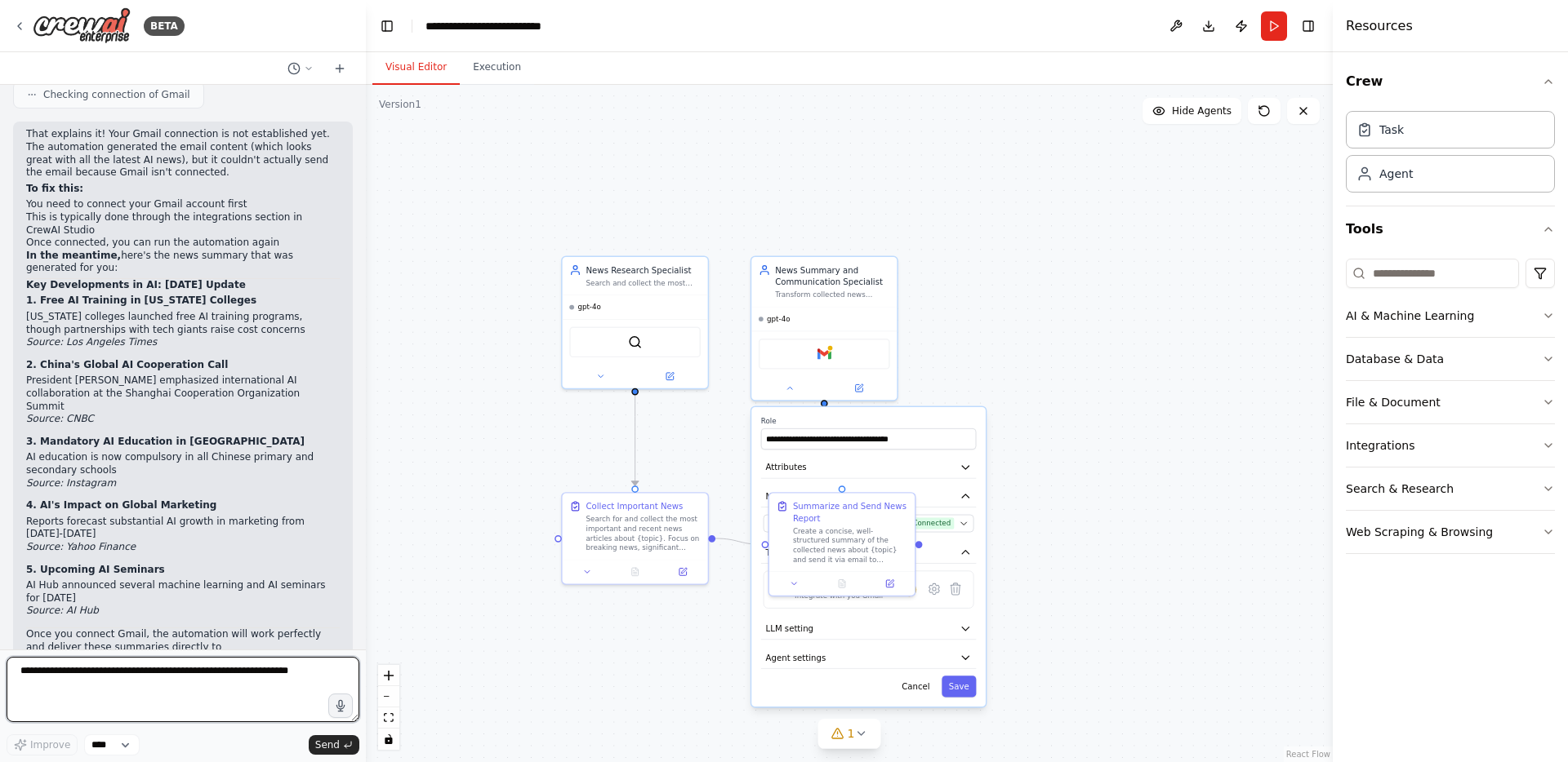
scroll to position [2353, 0]
click at [180, 674] on textarea at bounding box center [183, 690] width 352 height 66
type textarea "**********"
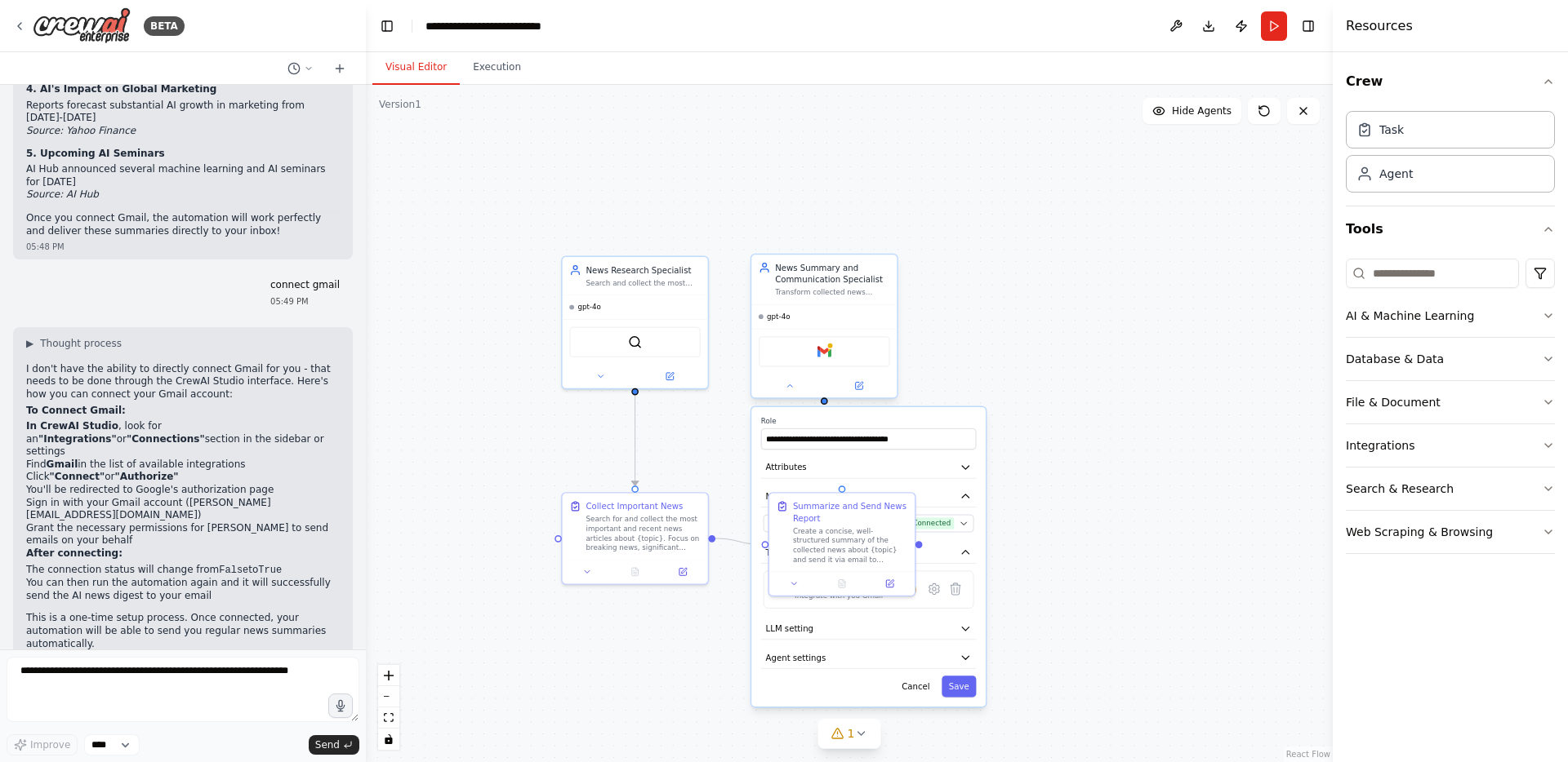
scroll to position [2783, 0]
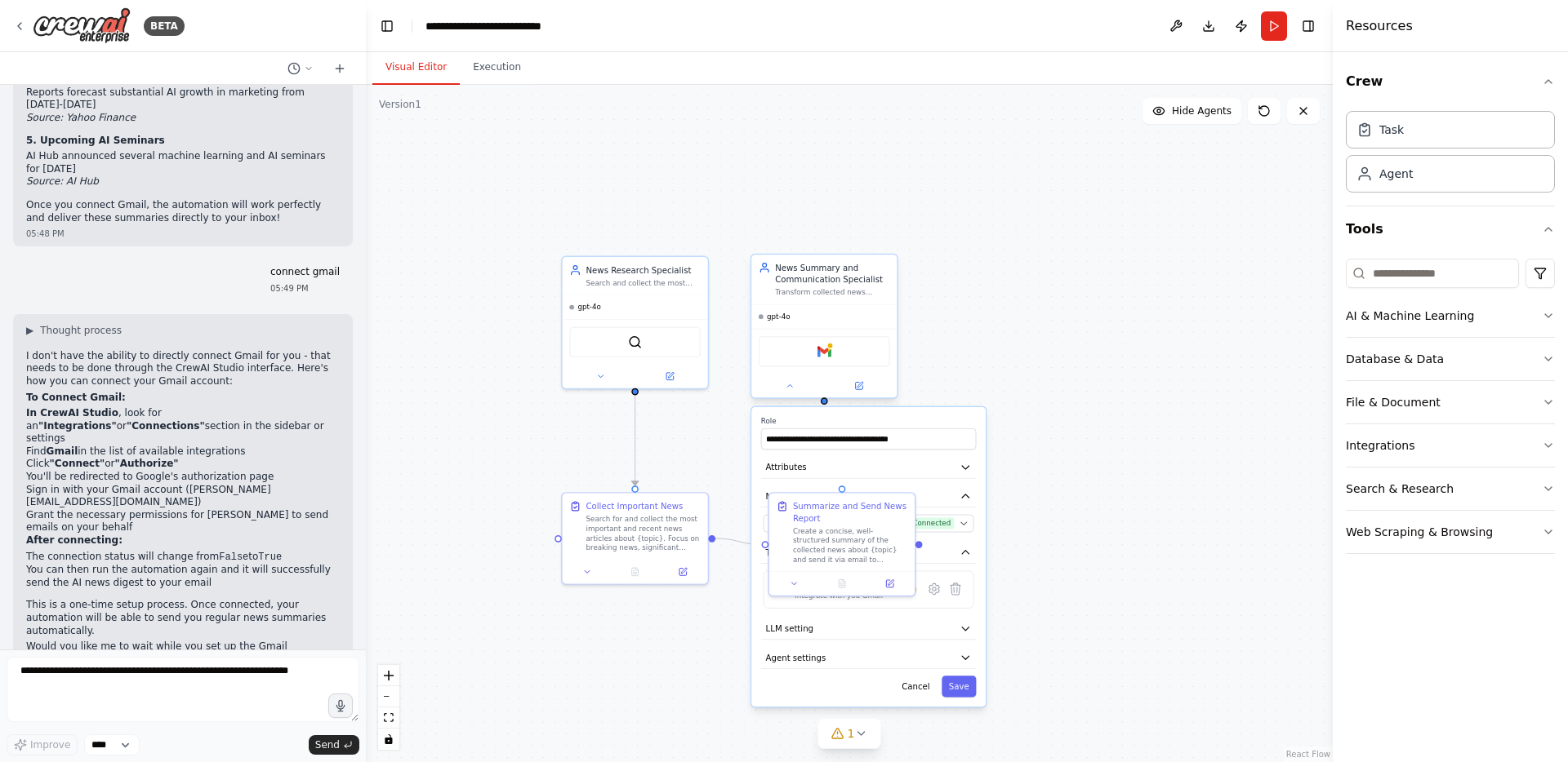
click at [805, 293] on div "Transform collected news articles into concise, well-structured summaries and d…" at bounding box center [832, 292] width 115 height 10
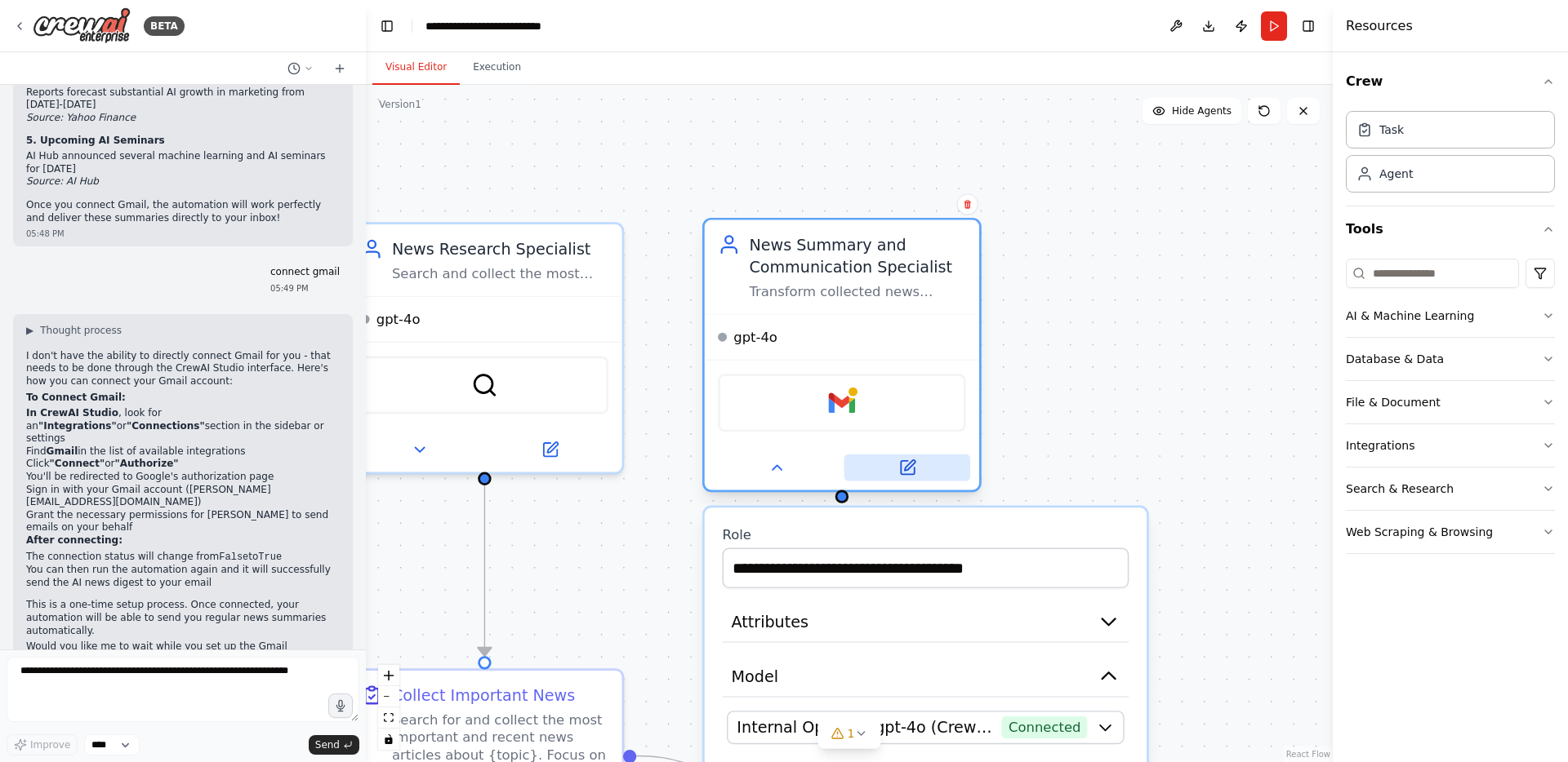
click at [916, 473] on button at bounding box center [907, 469] width 125 height 27
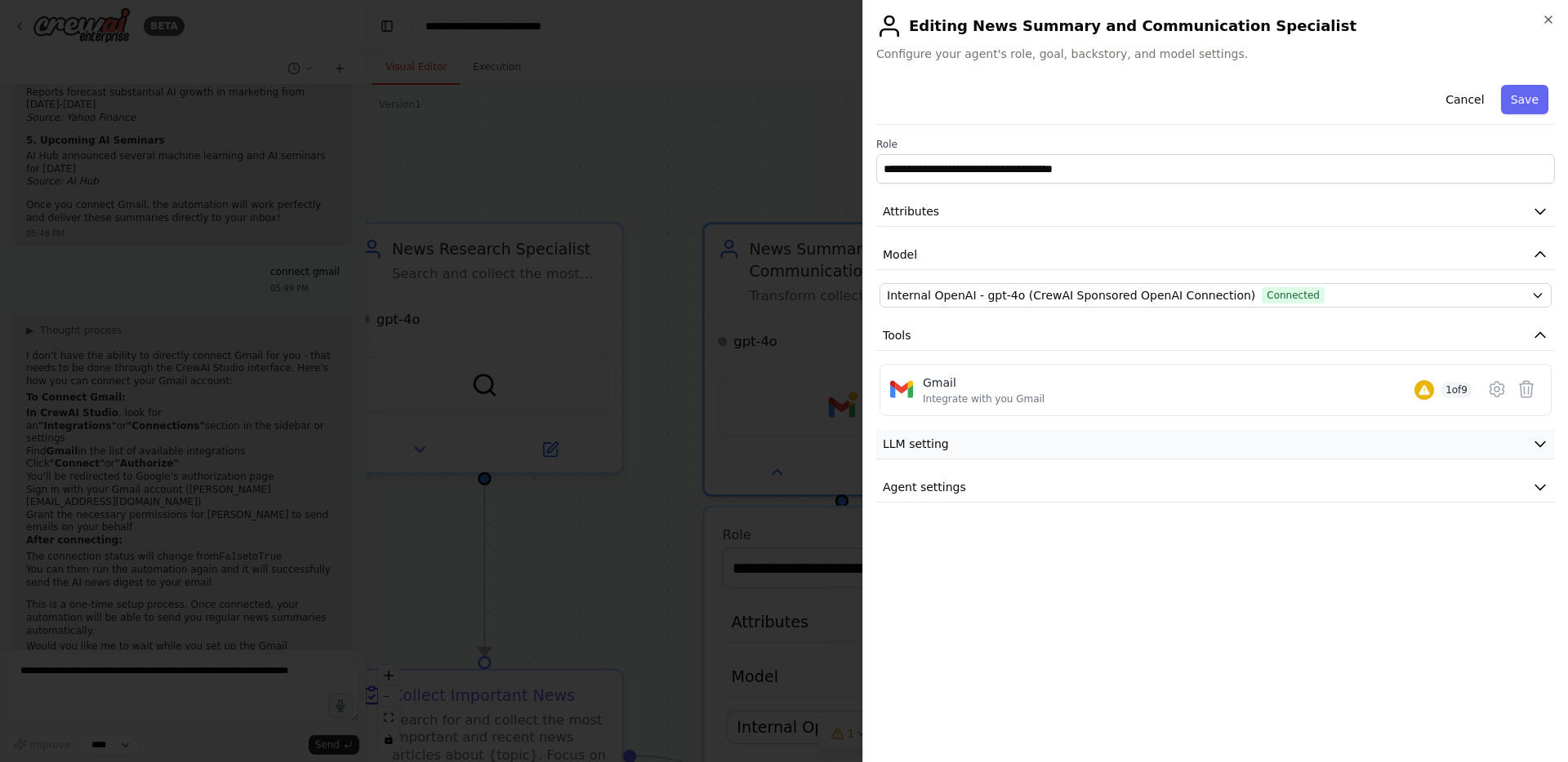
click at [1529, 443] on button "LLM setting" at bounding box center [1215, 444] width 678 height 30
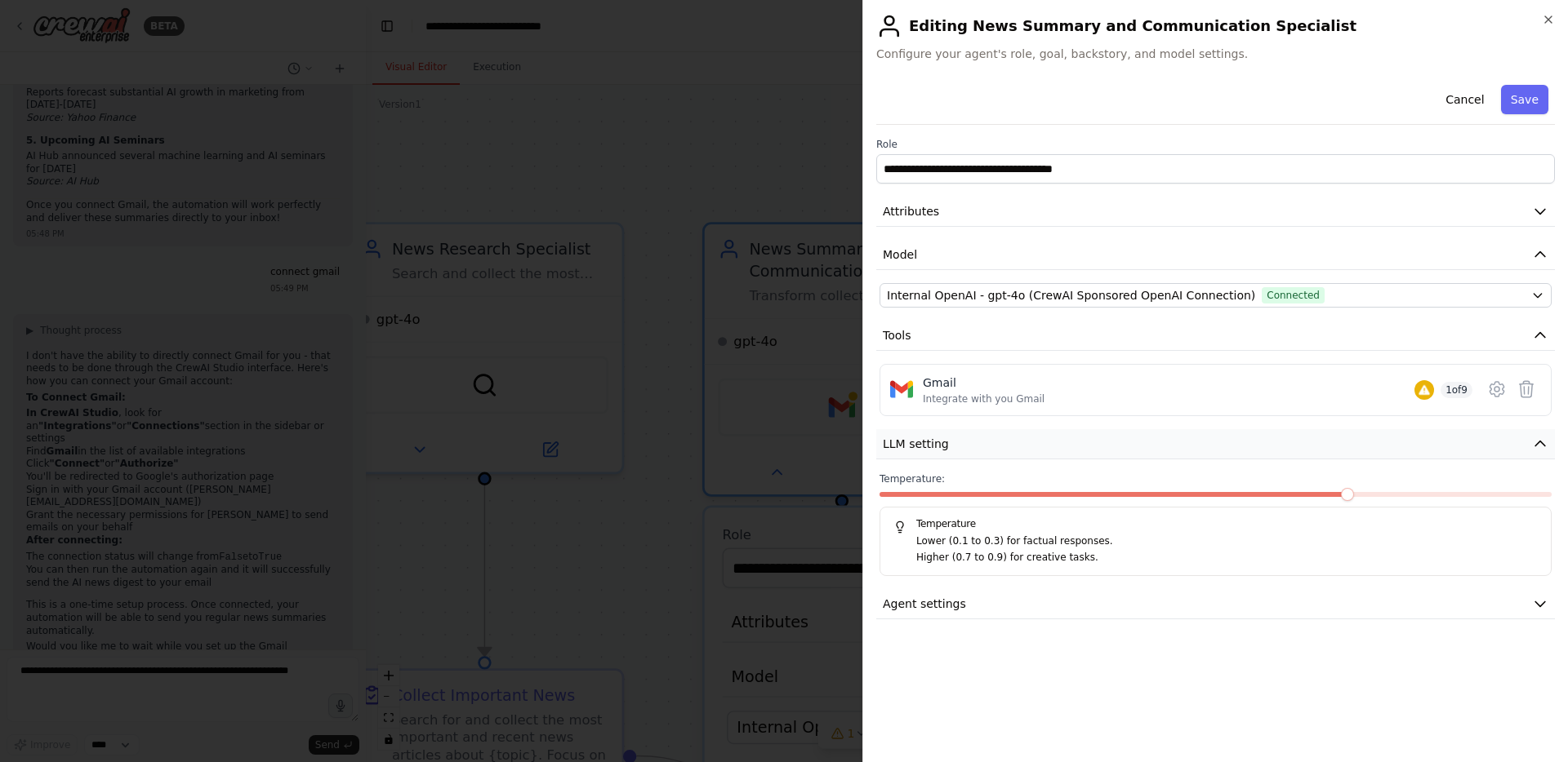
click at [1529, 443] on button "LLM setting" at bounding box center [1215, 444] width 678 height 30
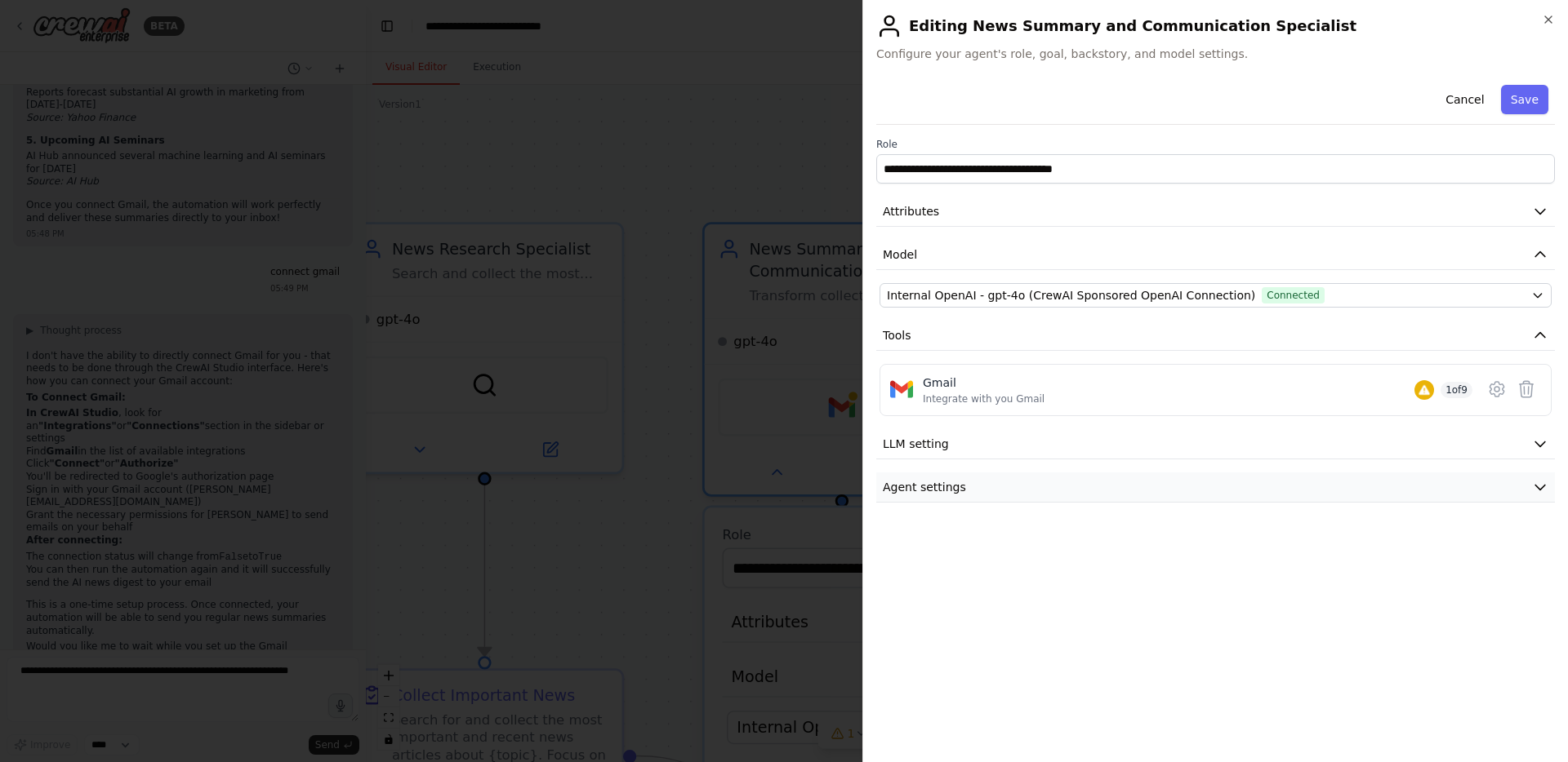
click at [1533, 481] on icon "button" at bounding box center [1540, 487] width 17 height 17
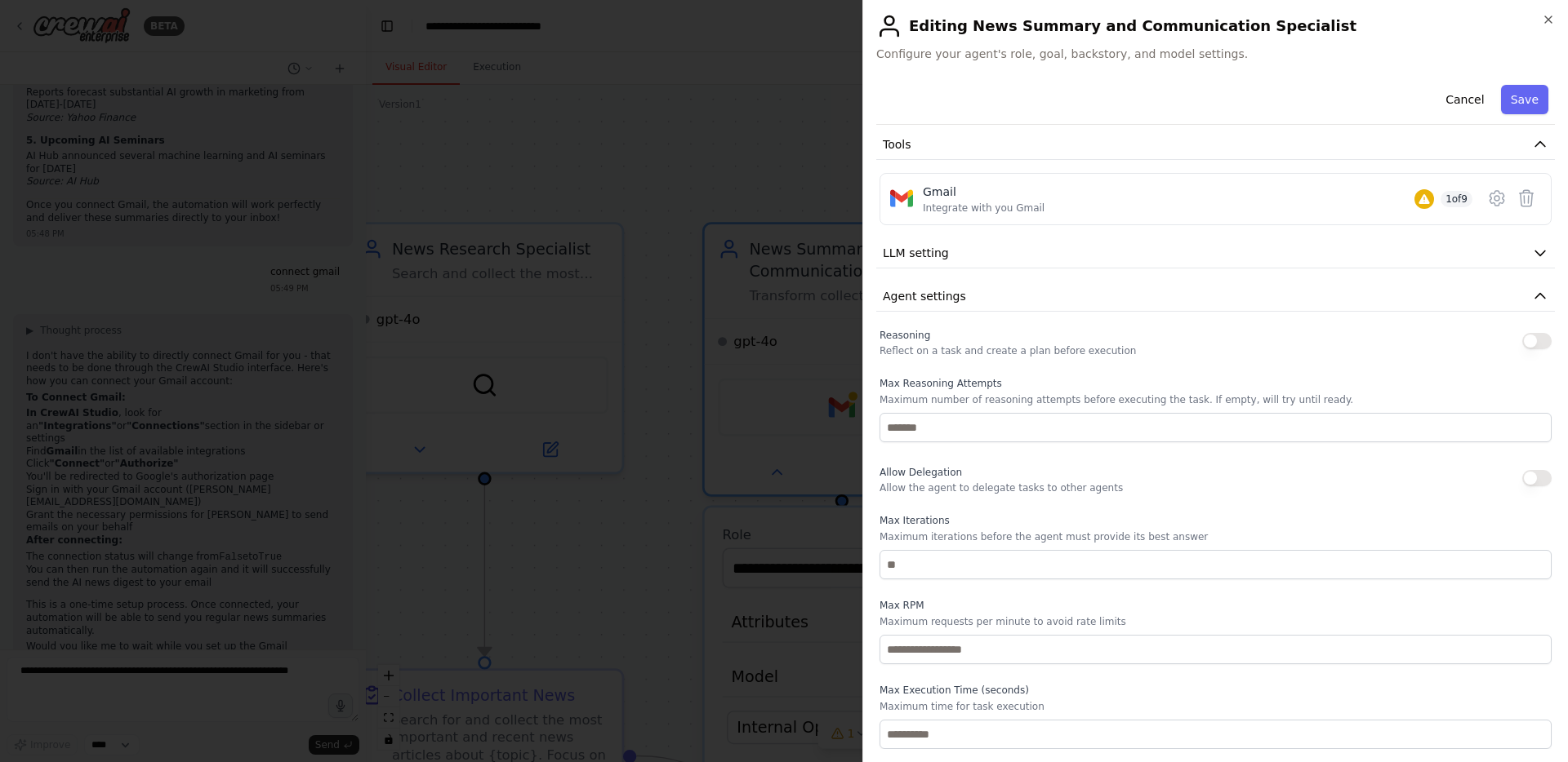
scroll to position [0, 0]
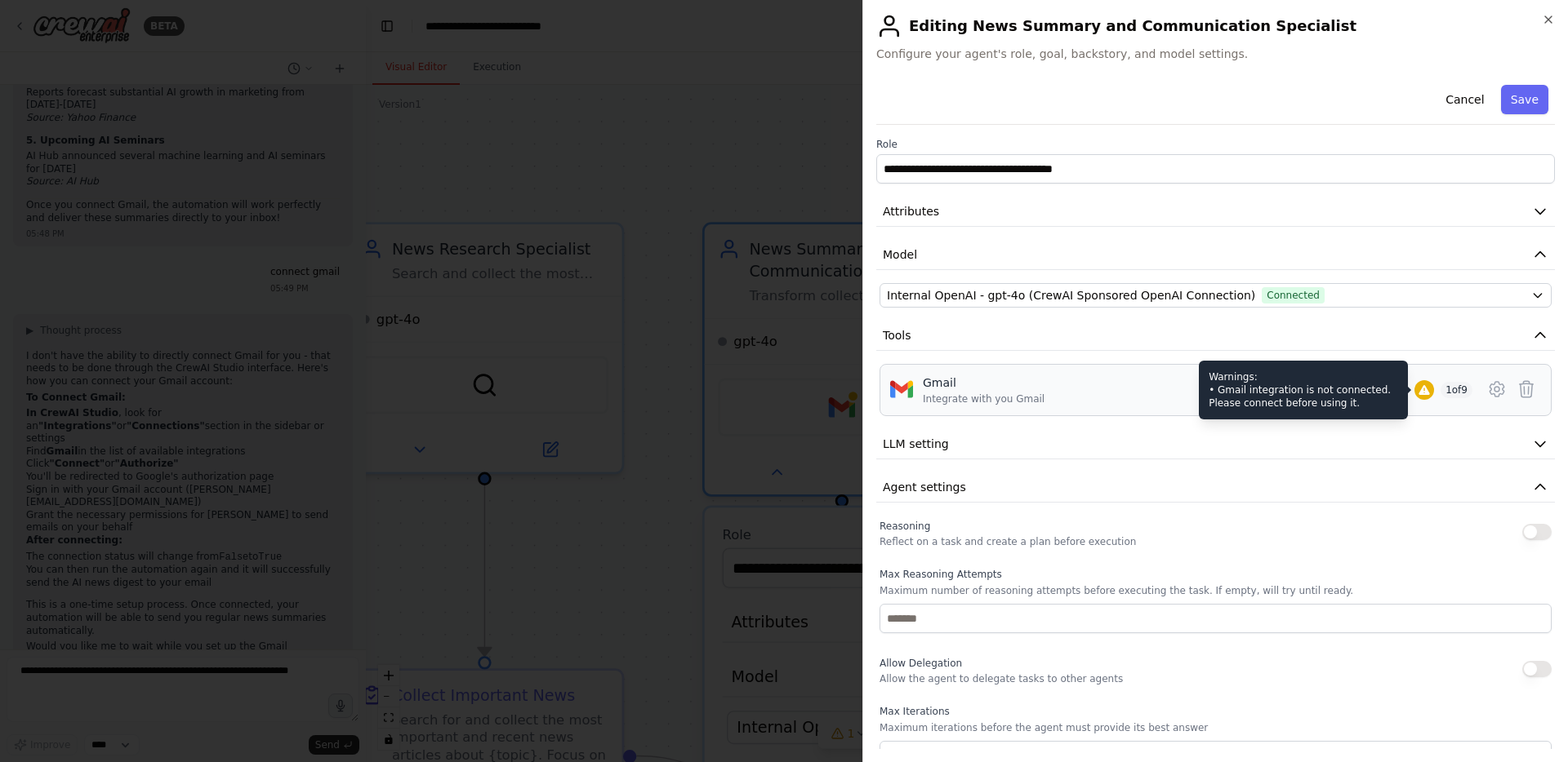
click at [1417, 386] on icon at bounding box center [1423, 389] width 13 height 13
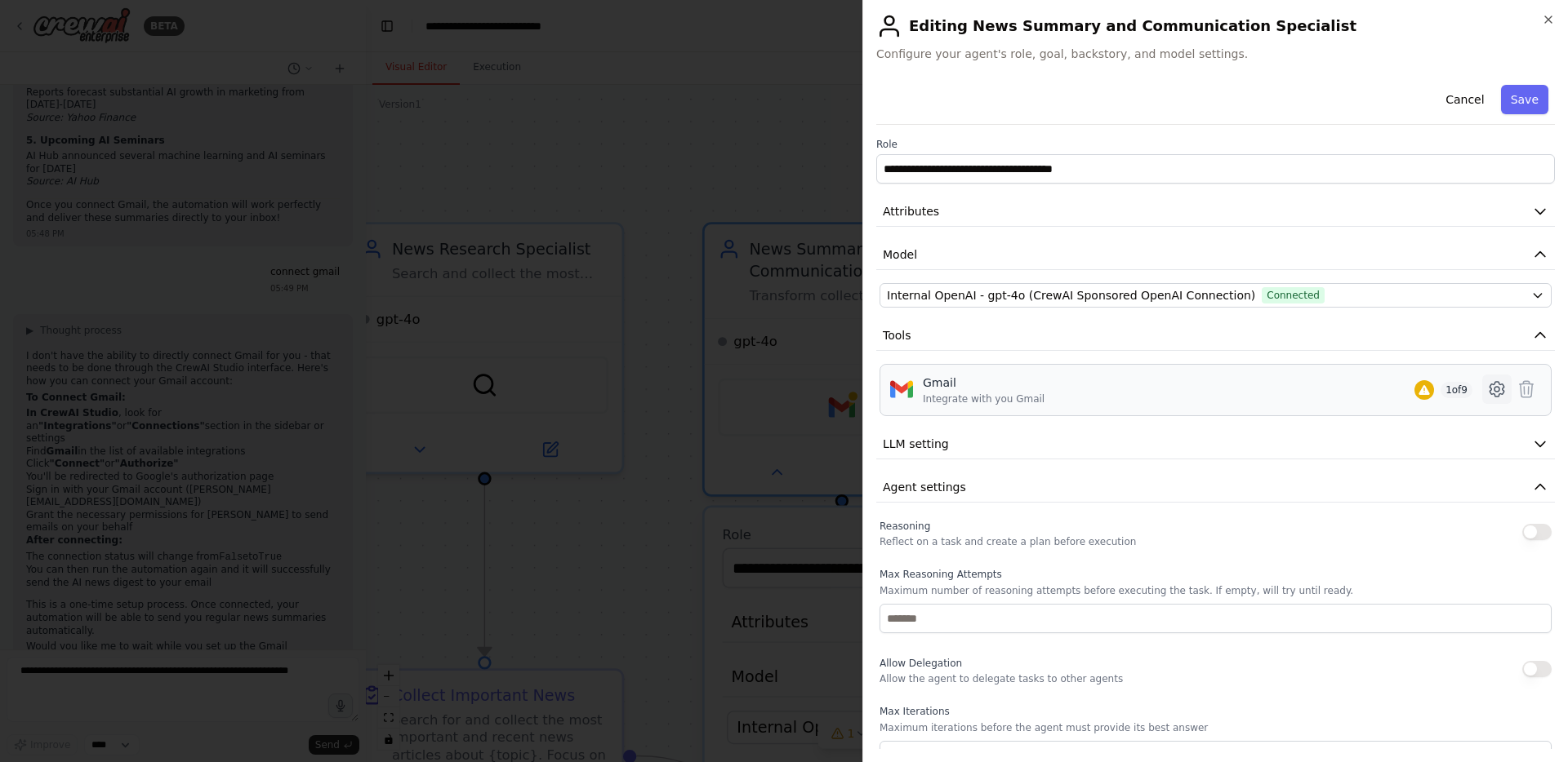
click at [1487, 392] on icon at bounding box center [1497, 389] width 20 height 20
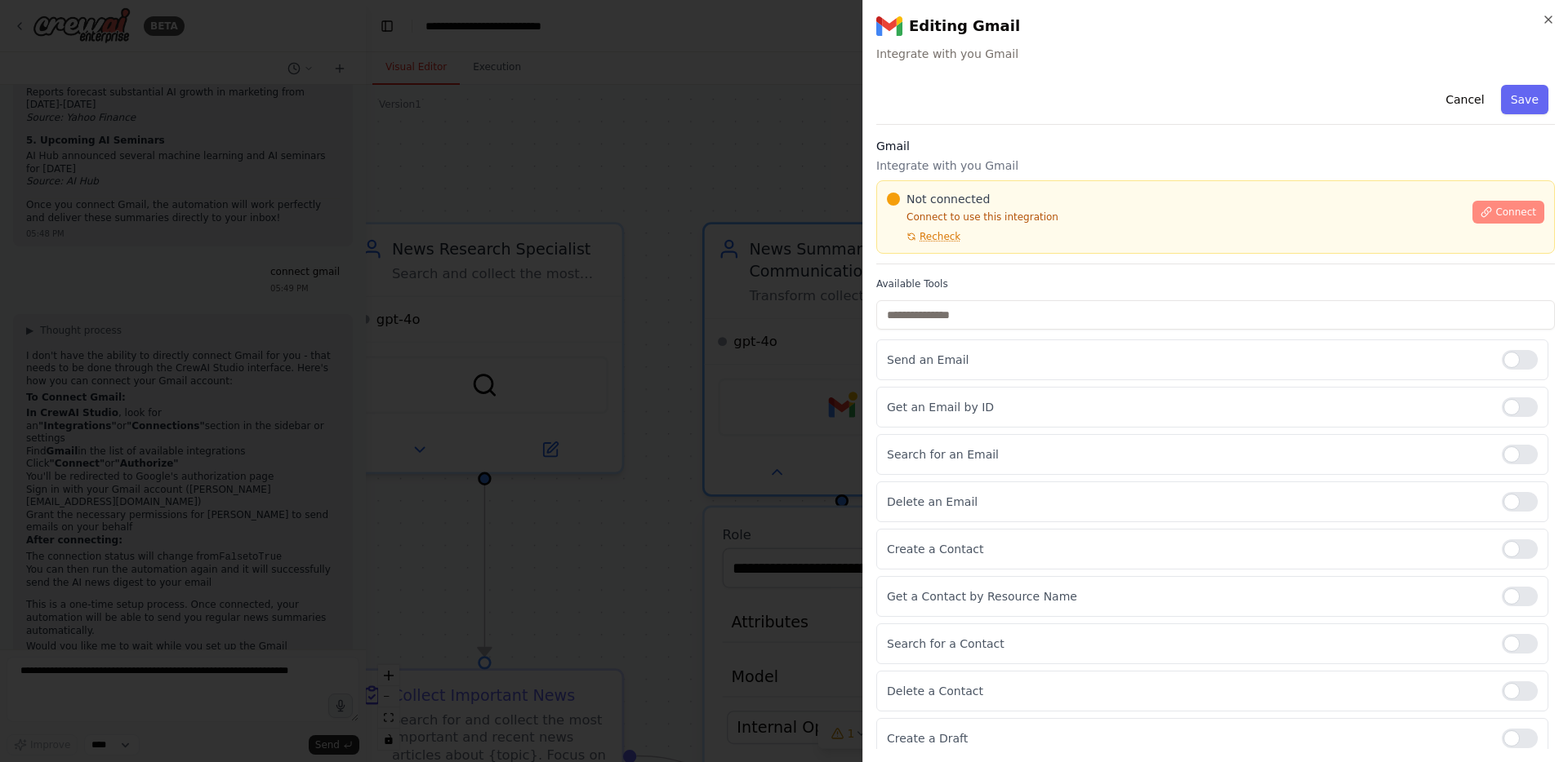
click at [1500, 214] on span "Connect" at bounding box center [1516, 211] width 41 height 13
click at [1470, 224] on div "Not connected Connect to use this integration Recheck Connect" at bounding box center [1216, 216] width 658 height 52
click at [1496, 216] on span "Connect" at bounding box center [1516, 211] width 41 height 13
click at [994, 243] on div "Not connected Connect to use this integration Recheck" at bounding box center [1175, 216] width 576 height 52
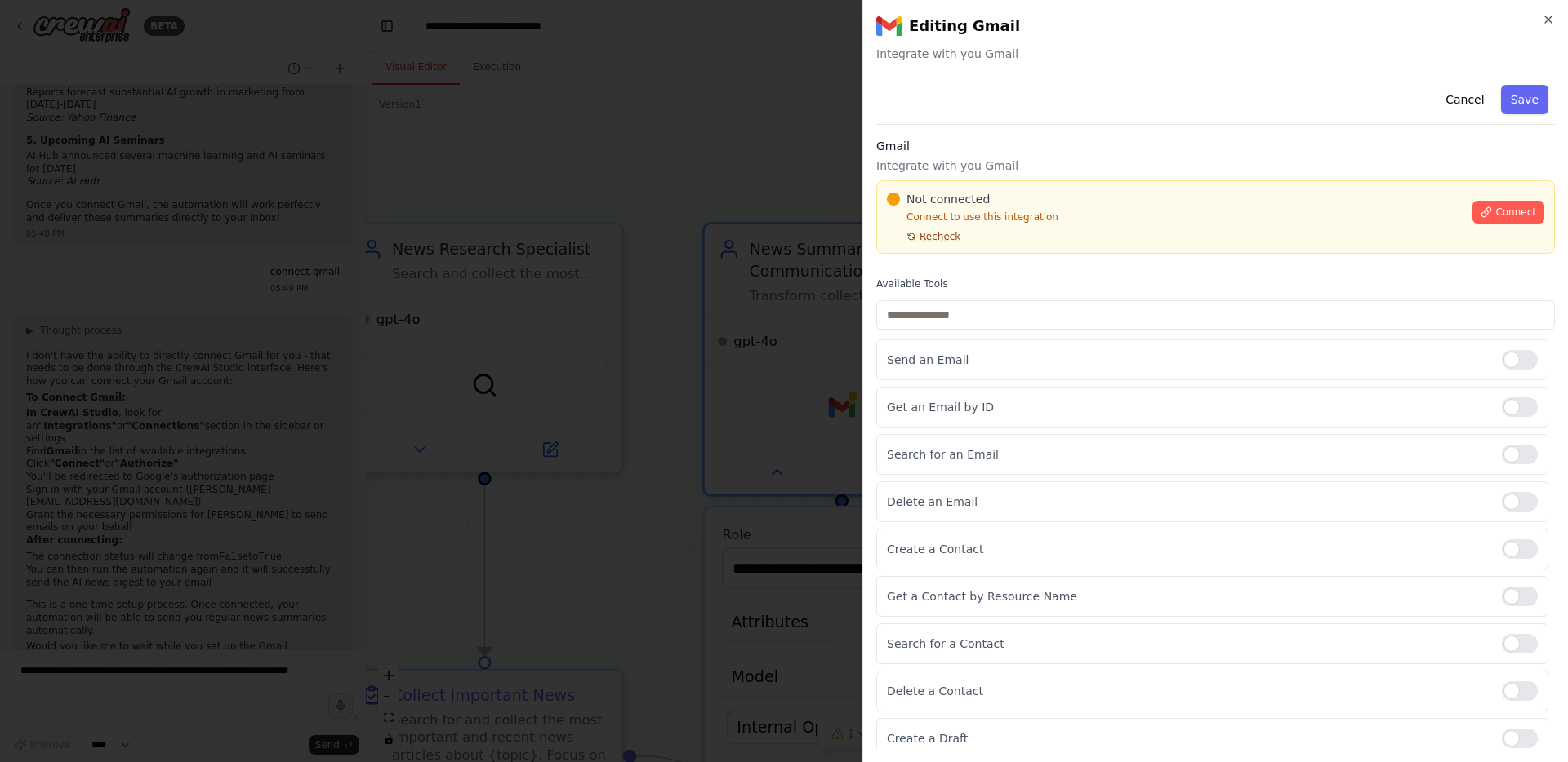
click at [947, 243] on span "Recheck" at bounding box center [940, 236] width 41 height 13
